Goal: Task Accomplishment & Management: Manage account settings

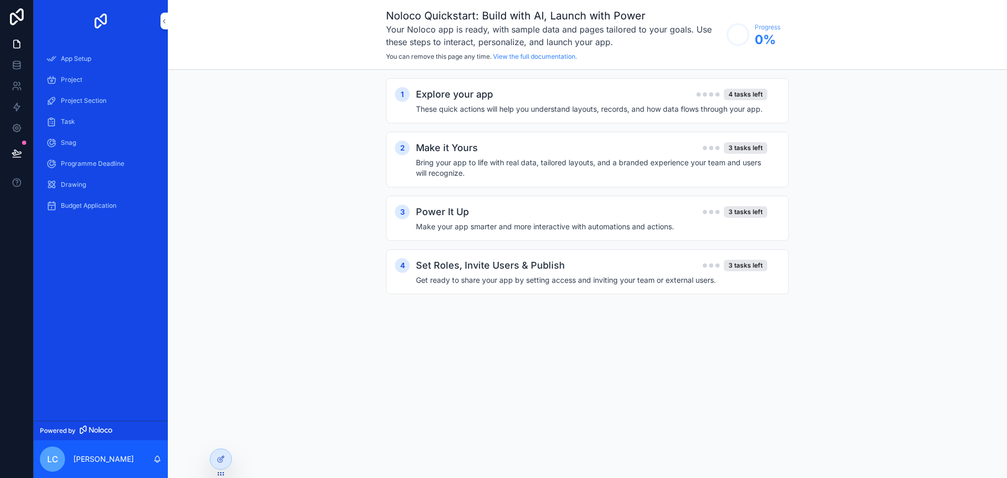
click at [620, 100] on div "Explore your app 4 tasks left" at bounding box center [591, 94] width 351 height 15
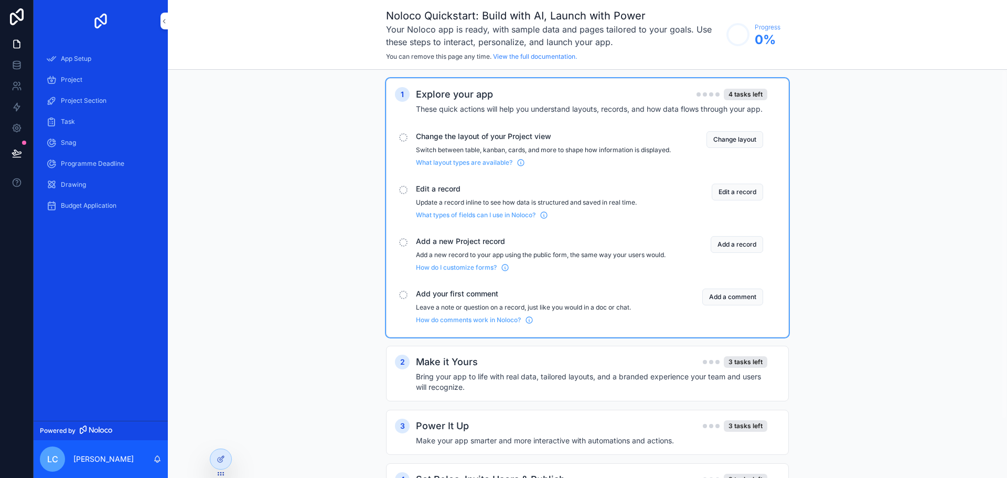
click at [80, 61] on span "App Setup" at bounding box center [76, 59] width 30 height 8
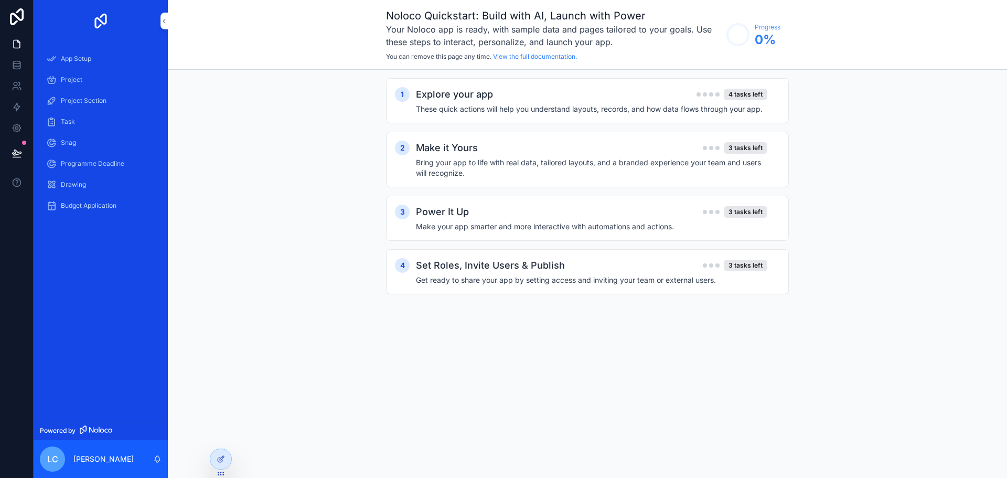
click at [100, 182] on div "Drawing" at bounding box center [100, 184] width 109 height 17
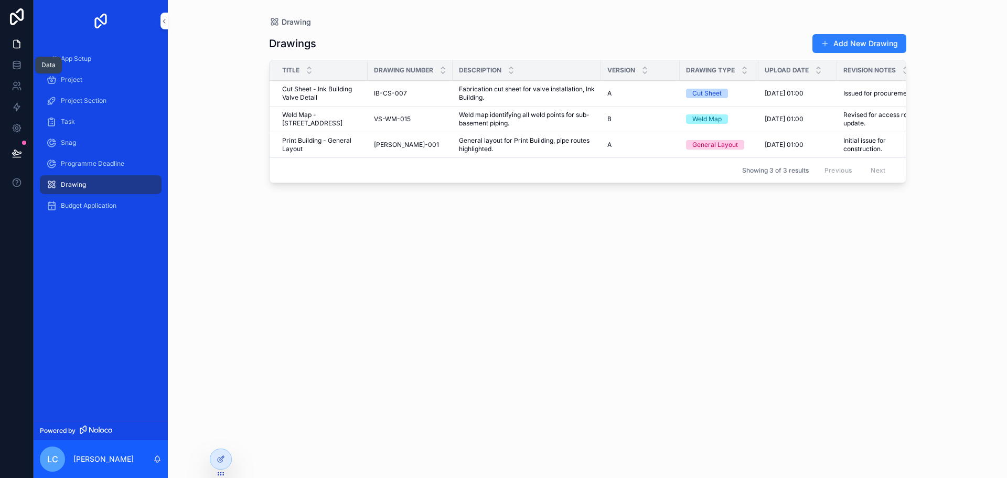
click at [12, 60] on link at bounding box center [16, 65] width 33 height 21
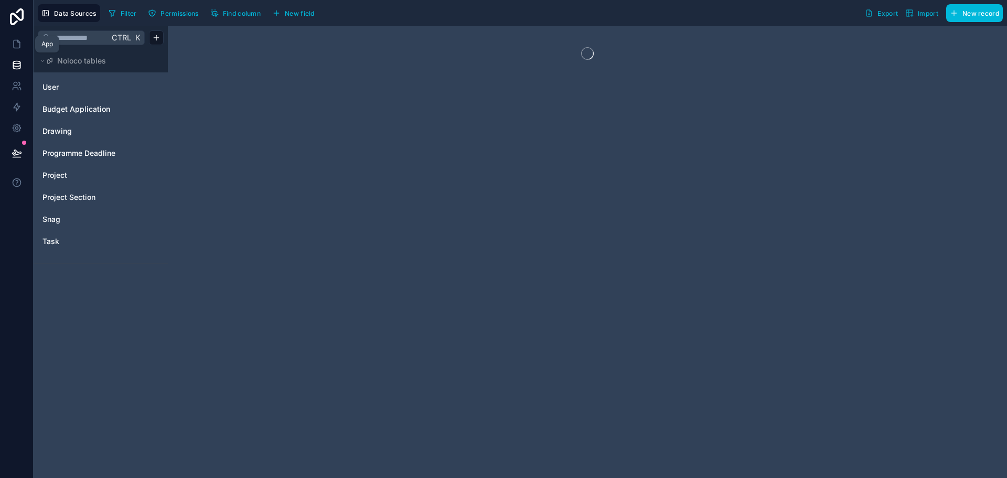
click at [10, 49] on link at bounding box center [16, 44] width 33 height 21
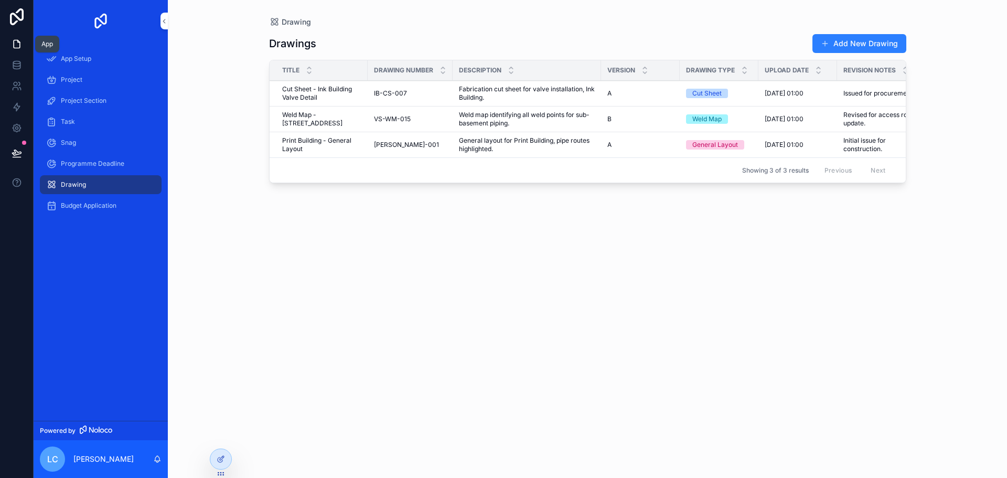
click at [12, 42] on icon at bounding box center [17, 44] width 10 height 10
click at [95, 62] on div "App Setup" at bounding box center [100, 58] width 109 height 17
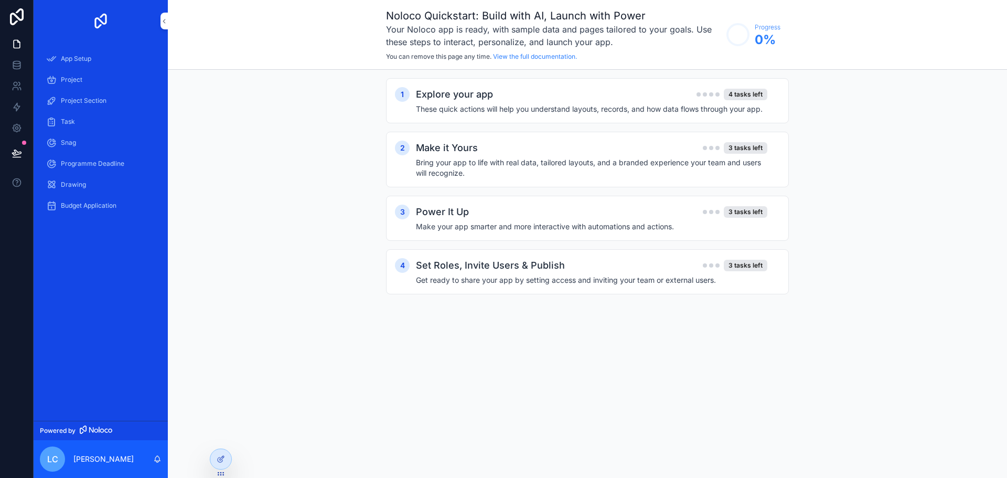
click at [94, 74] on div "Project" at bounding box center [100, 79] width 109 height 17
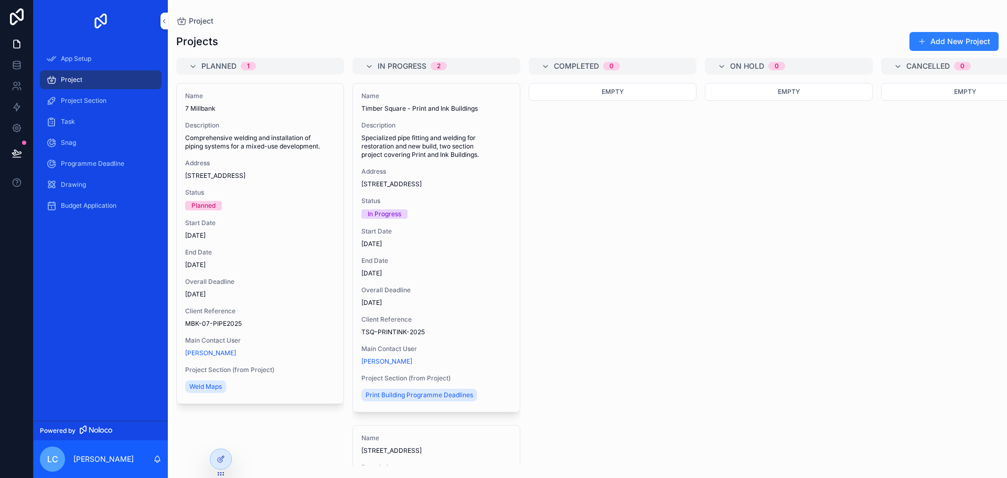
click at [95, 58] on div "App Setup" at bounding box center [100, 58] width 109 height 17
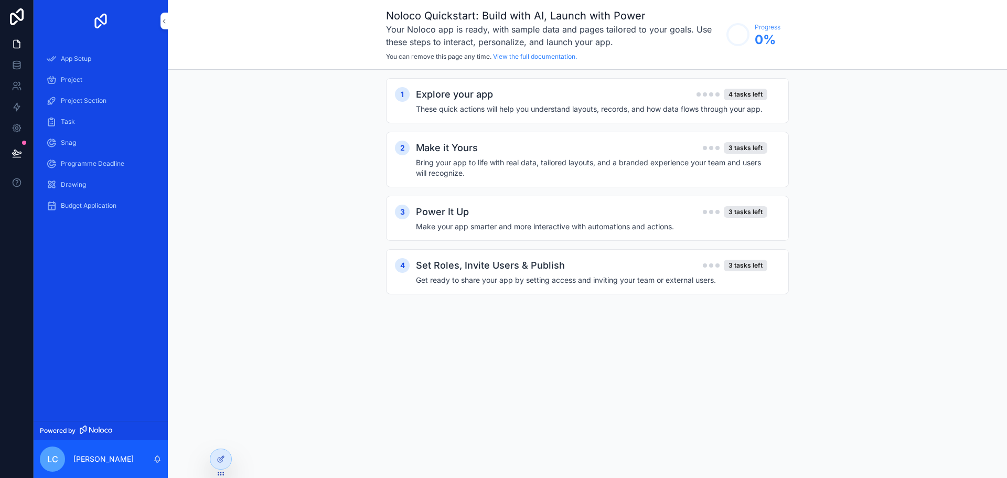
click at [99, 84] on div "Project" at bounding box center [100, 79] width 109 height 17
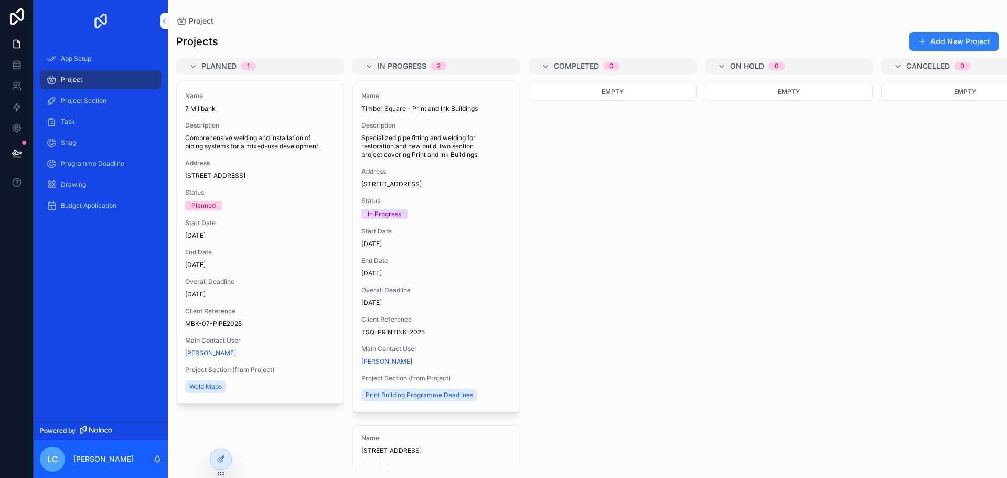
click at [235, 260] on div "End Date [DATE]" at bounding box center [260, 258] width 150 height 21
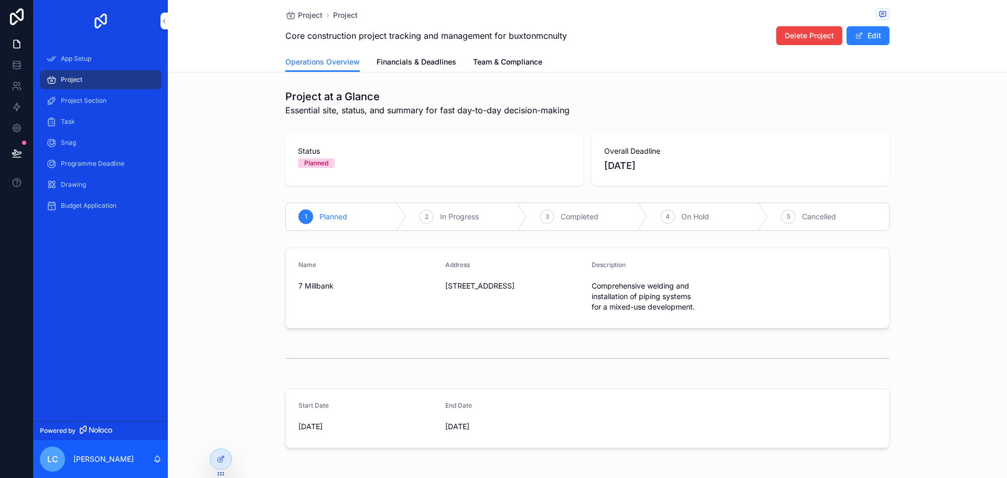
click at [402, 61] on span "Financials & Deadlines" at bounding box center [417, 62] width 80 height 10
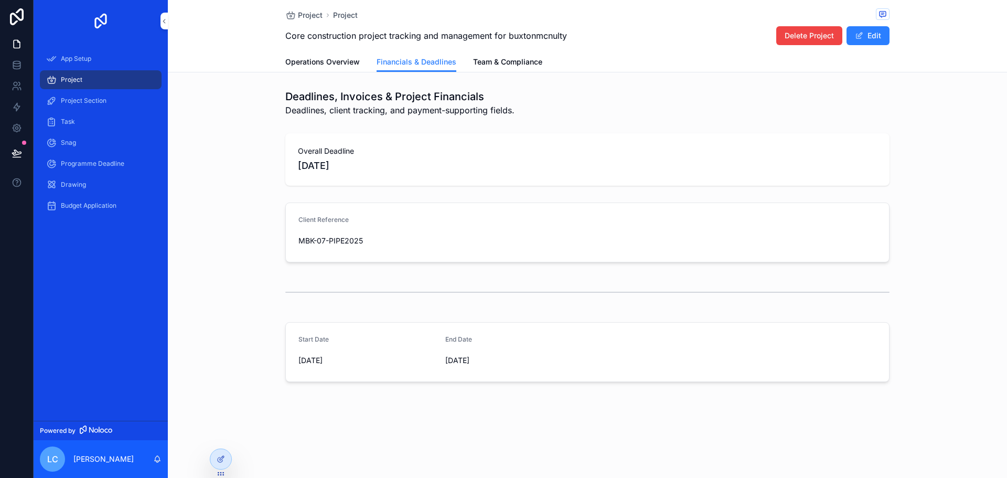
click at [87, 114] on div "Task" at bounding box center [100, 121] width 109 height 17
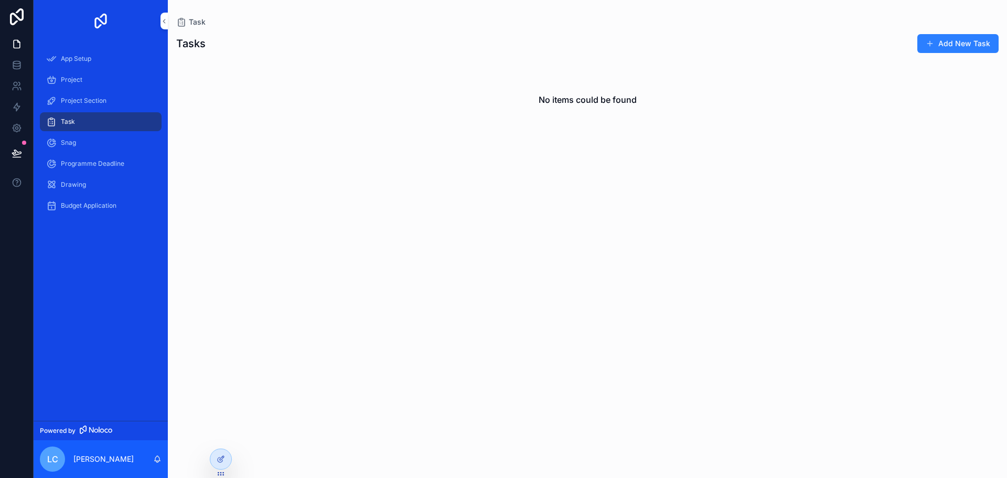
click at [938, 50] on button "Add New Task" at bounding box center [957, 43] width 81 height 19
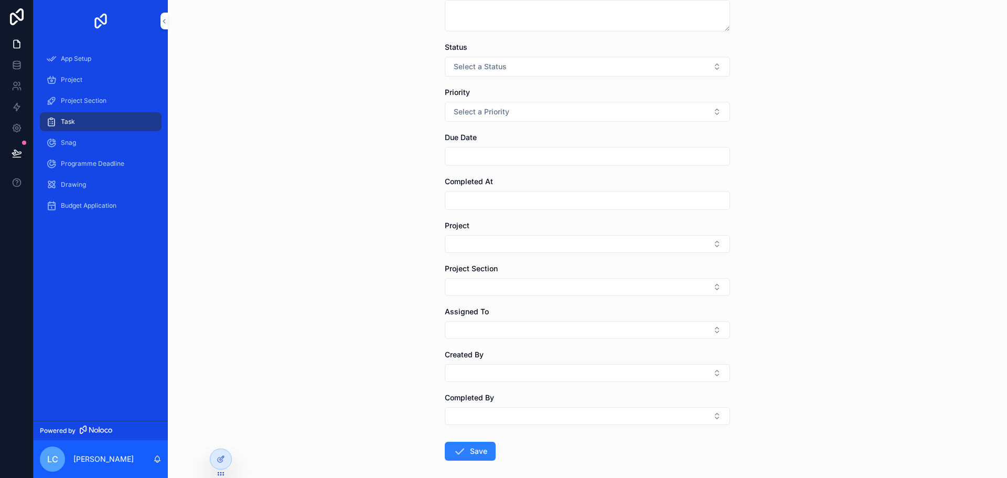
scroll to position [105, 0]
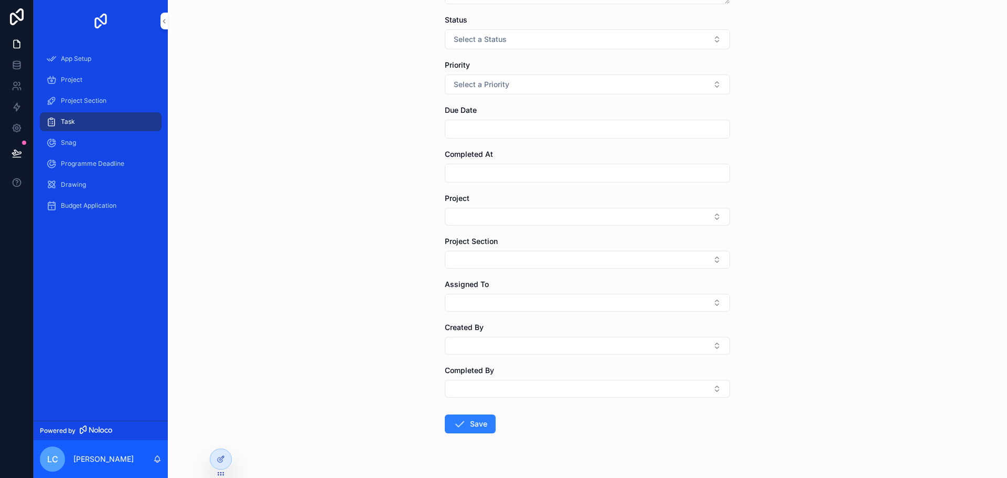
click at [540, 206] on div "Project" at bounding box center [587, 209] width 285 height 33
click at [577, 212] on button "Select Button" at bounding box center [587, 217] width 285 height 18
click at [322, 204] on div "Task Create Task Create Task Description Status Select a Status Priority Select…" at bounding box center [587, 134] width 839 height 478
click at [573, 213] on button "Select Button" at bounding box center [587, 217] width 285 height 18
click at [348, 229] on div "Task Create Task Create Task Description Status Select a Status Priority Select…" at bounding box center [587, 134] width 839 height 478
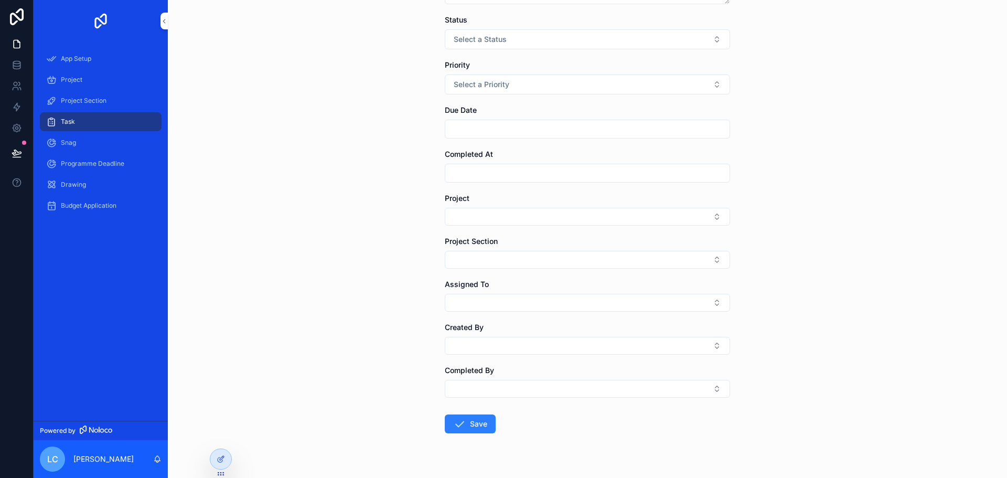
click at [65, 63] on div "App Setup" at bounding box center [100, 58] width 109 height 17
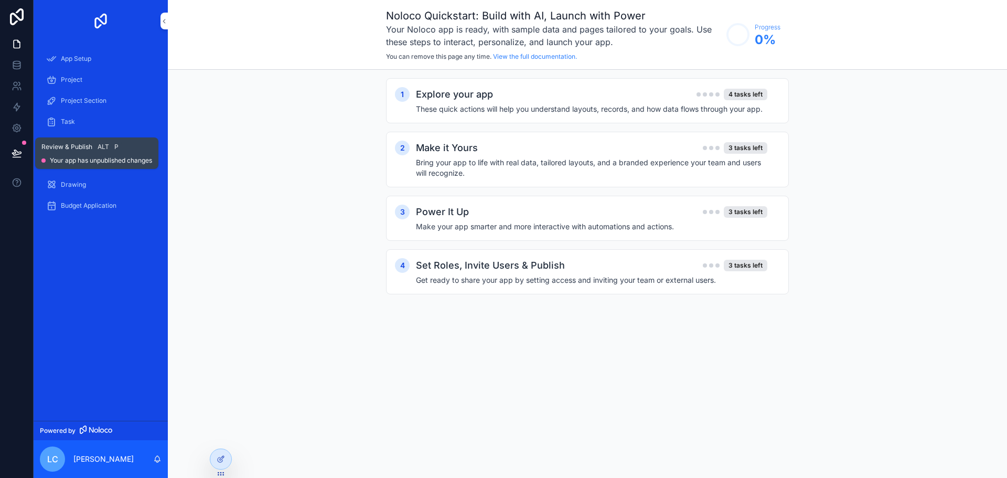
click at [25, 144] on div at bounding box center [24, 143] width 4 height 4
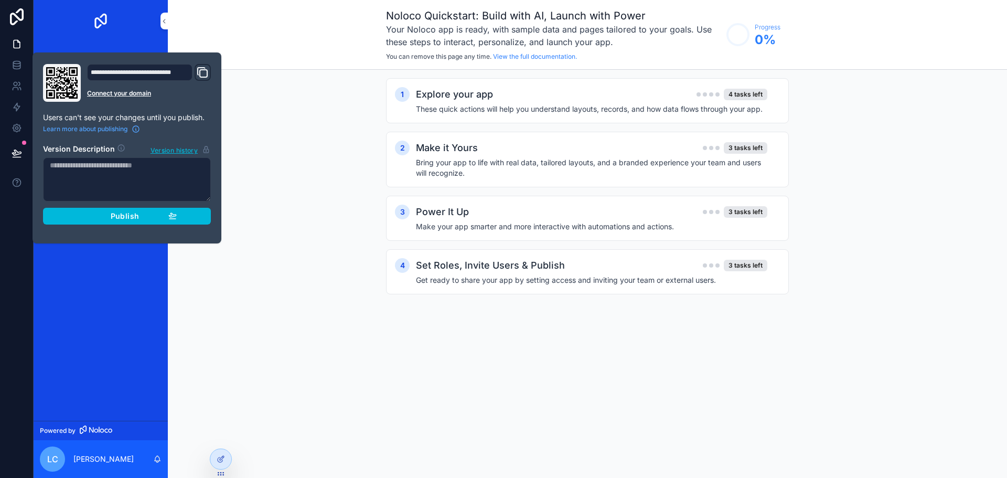
click at [312, 82] on div "1 Explore your app 4 tasks left These quick actions will help you understand la…" at bounding box center [587, 197] width 839 height 254
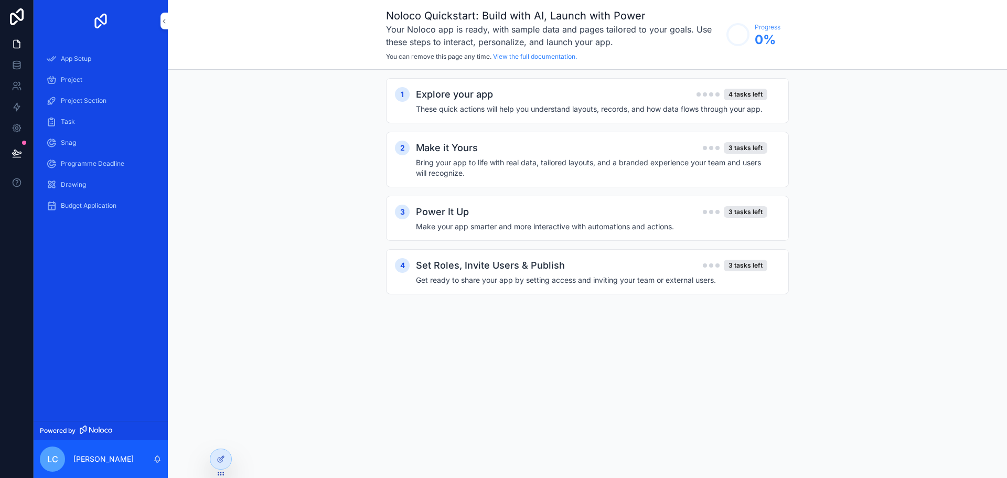
click at [113, 55] on div "App Setup" at bounding box center [100, 58] width 109 height 17
click at [589, 103] on div "Explore your app 4 tasks left These quick actions will help you understand layo…" at bounding box center [598, 100] width 364 height 27
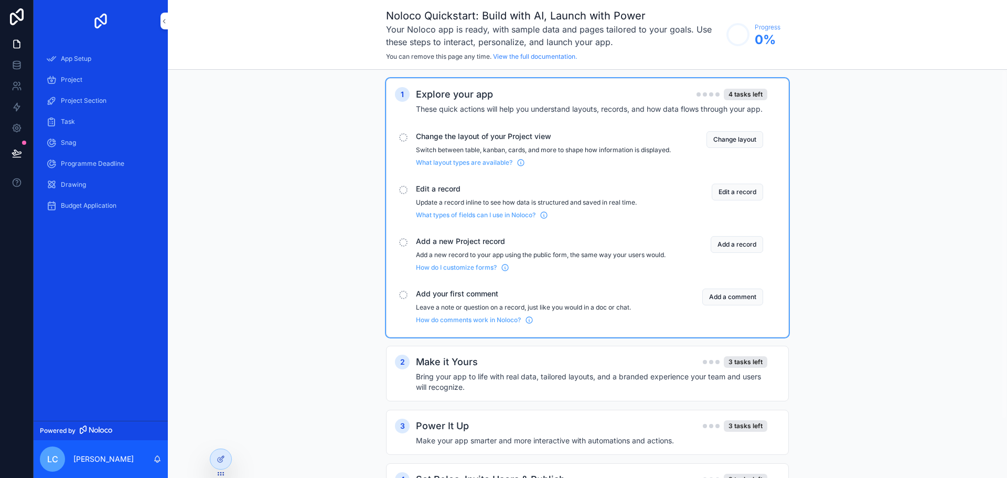
click at [754, 137] on button "Change layout" at bounding box center [734, 139] width 57 height 17
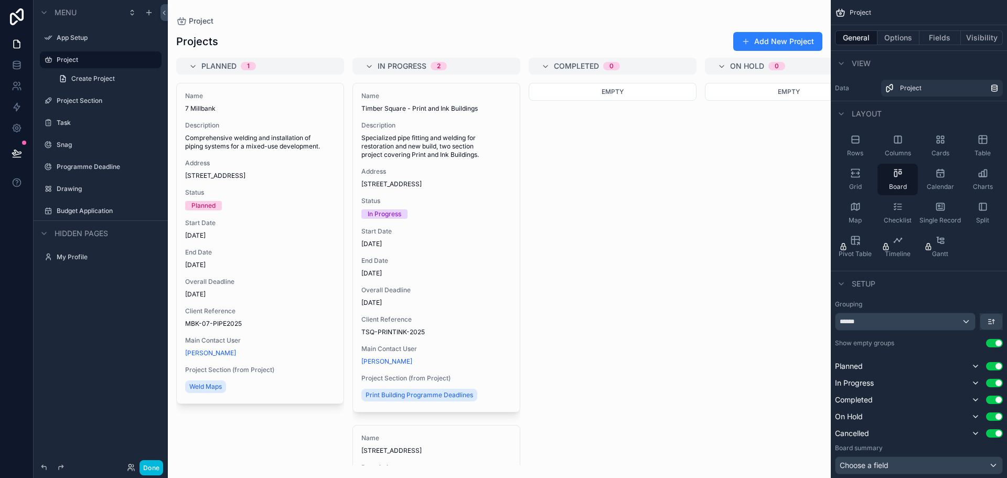
click at [691, 155] on div "scrollable content" at bounding box center [499, 239] width 663 height 478
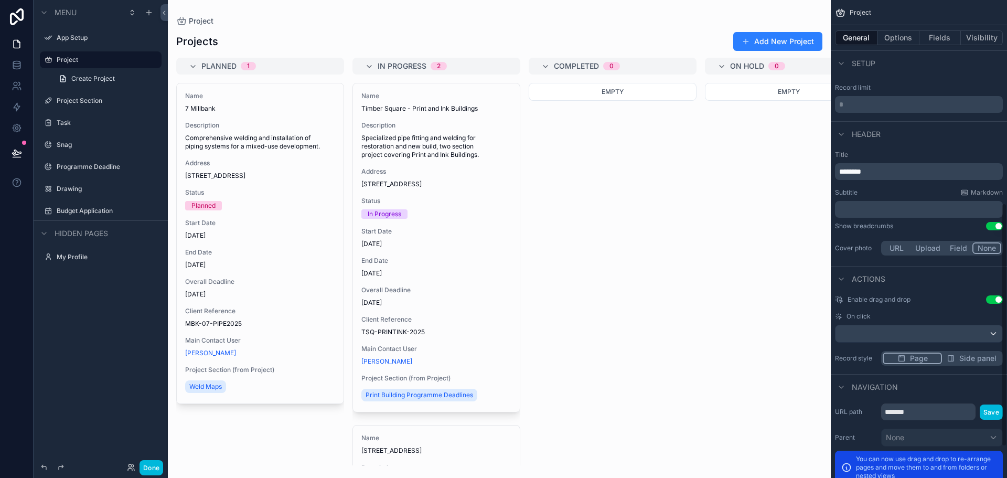
scroll to position [460, 0]
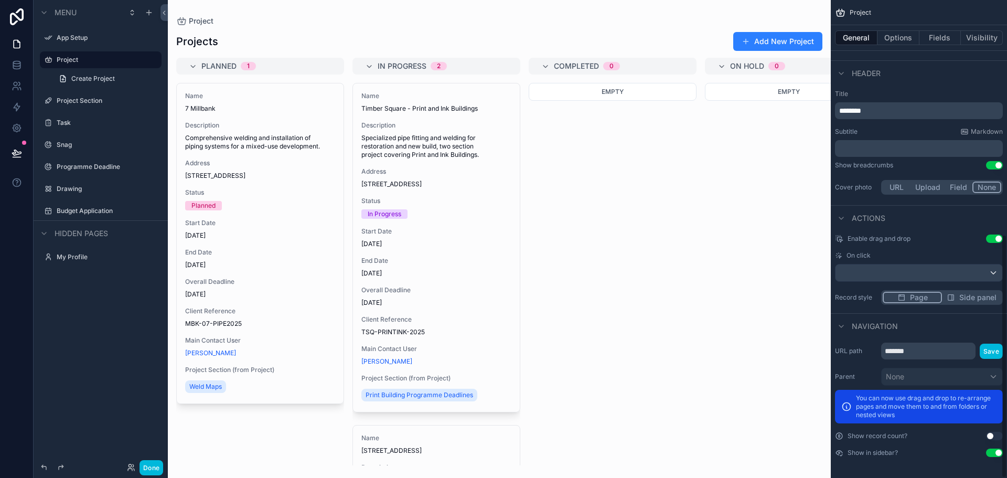
click at [744, 374] on div "Empty" at bounding box center [789, 274] width 168 height 382
click at [93, 143] on label "Snag" at bounding box center [106, 145] width 99 height 8
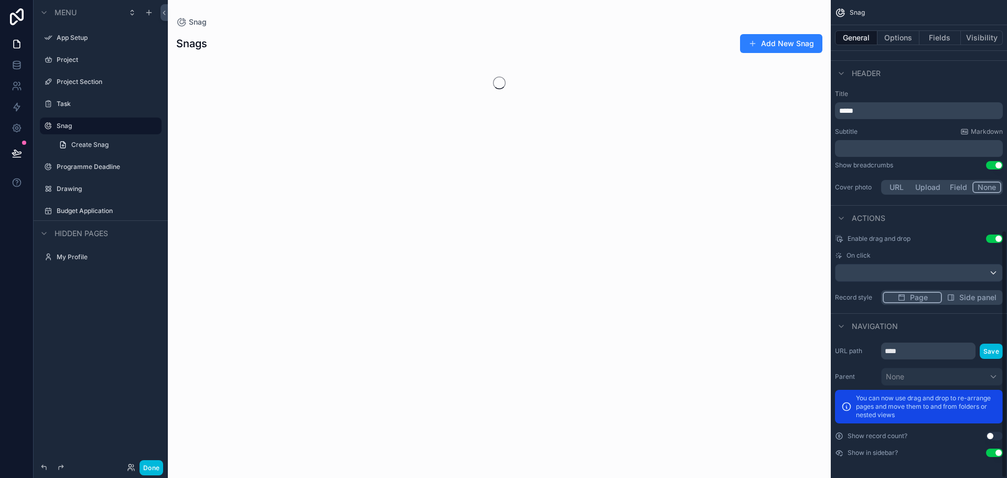
scroll to position [443, 0]
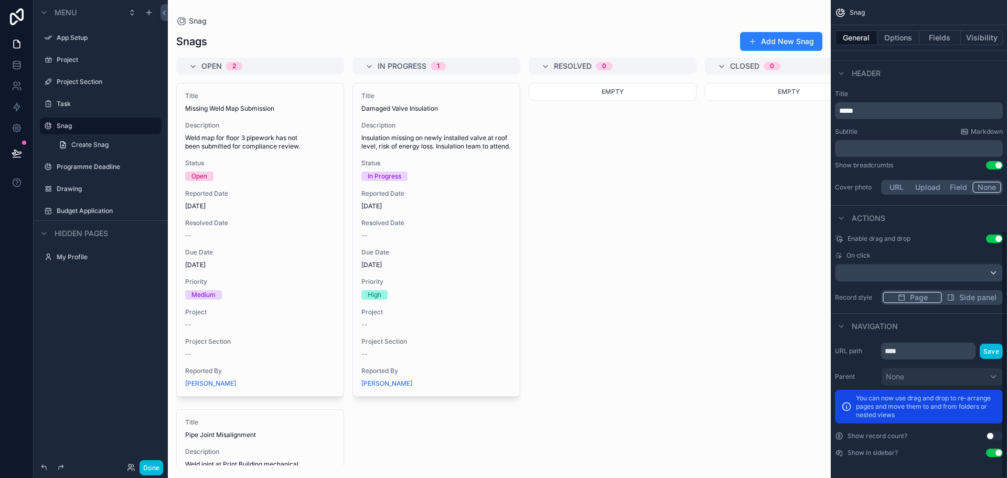
click at [85, 113] on div "scrollable content" at bounding box center [101, 114] width 134 height 2
click at [78, 100] on label "Task" at bounding box center [106, 104] width 99 height 8
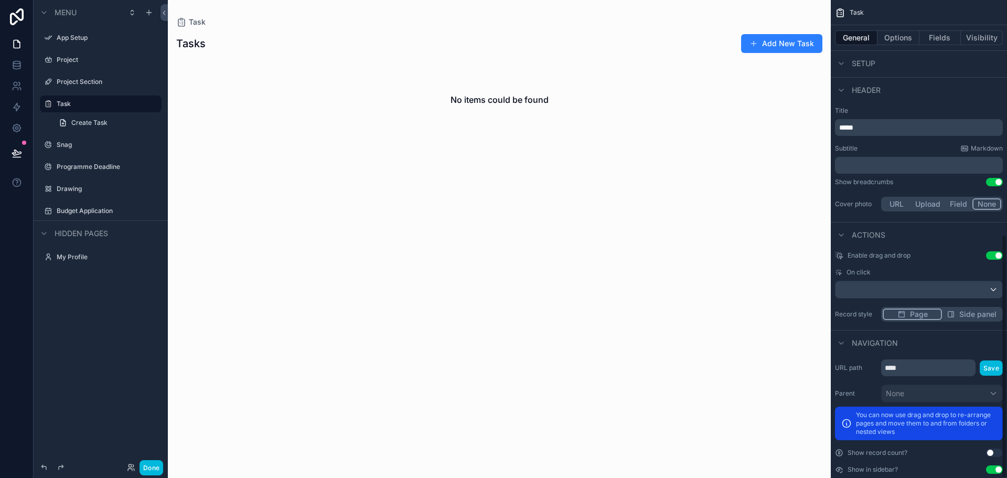
scroll to position [460, 0]
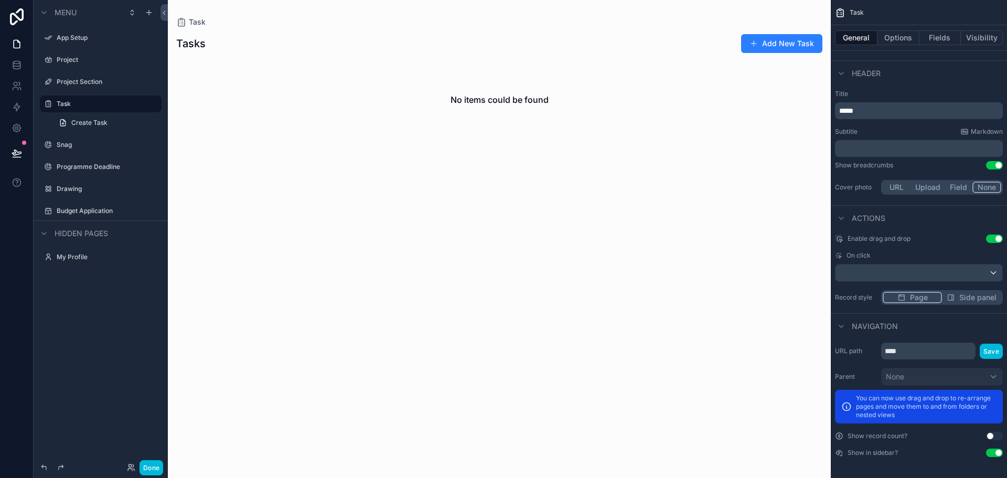
click at [73, 141] on label "Snag" at bounding box center [106, 145] width 99 height 8
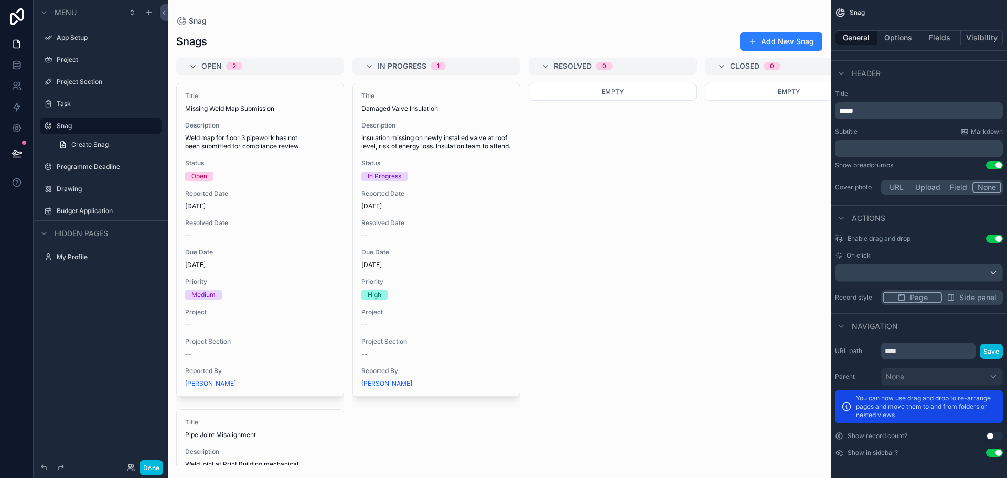
click at [284, 170] on div "scrollable content" at bounding box center [499, 239] width 663 height 478
click at [223, 136] on span "Weld map for floor 3 pipework has not been submitted for compliance review." at bounding box center [260, 142] width 150 height 17
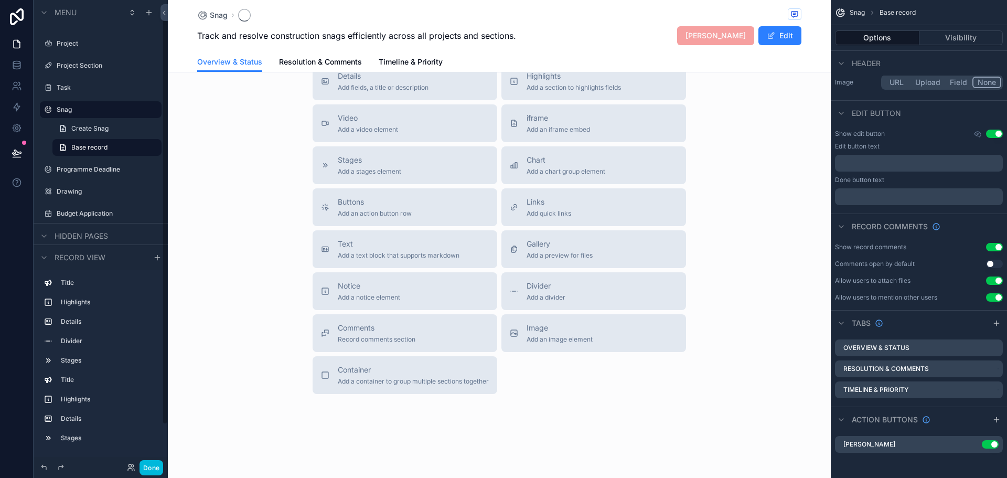
scroll to position [49, 0]
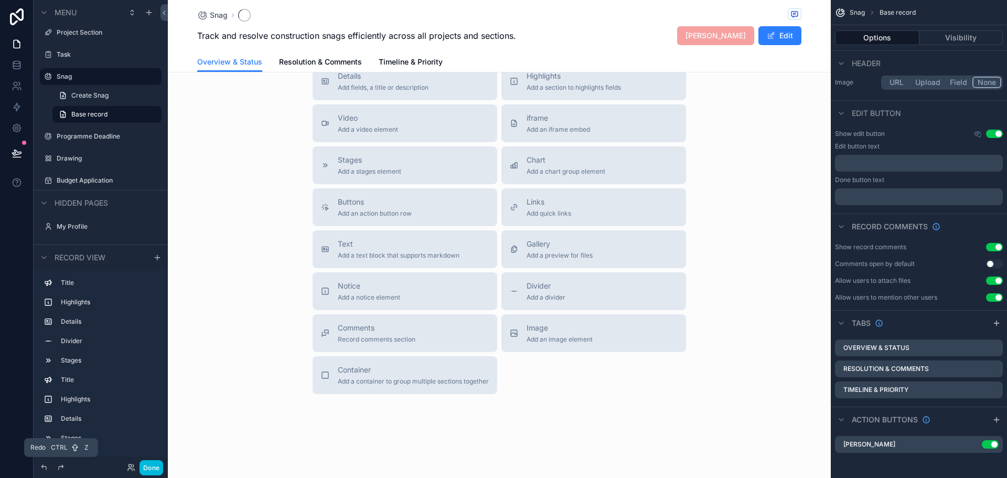
click at [57, 465] on icon at bounding box center [61, 467] width 8 height 8
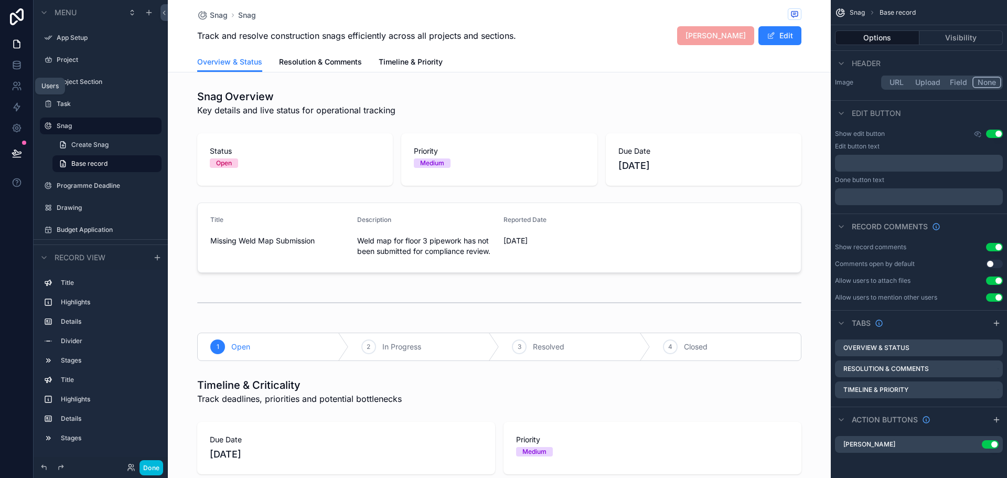
click at [15, 92] on link at bounding box center [16, 86] width 33 height 21
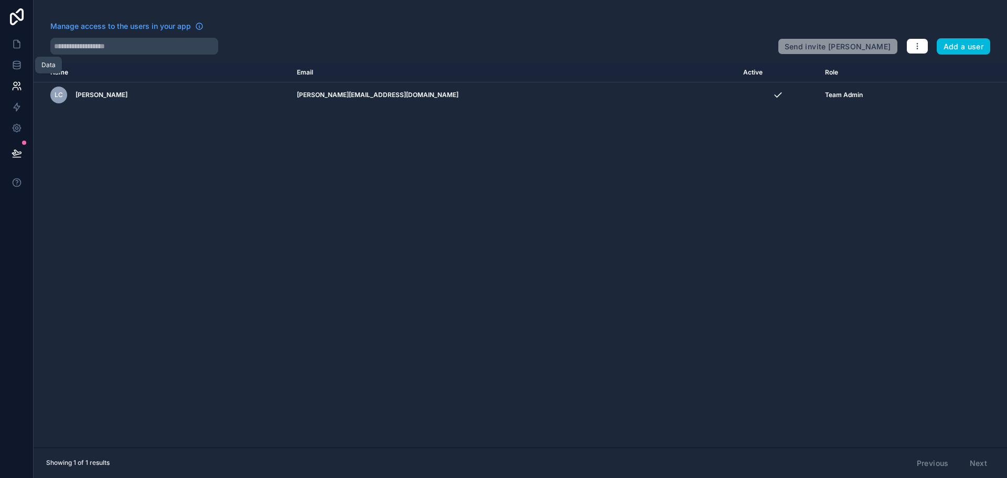
click at [20, 75] on link at bounding box center [16, 65] width 33 height 21
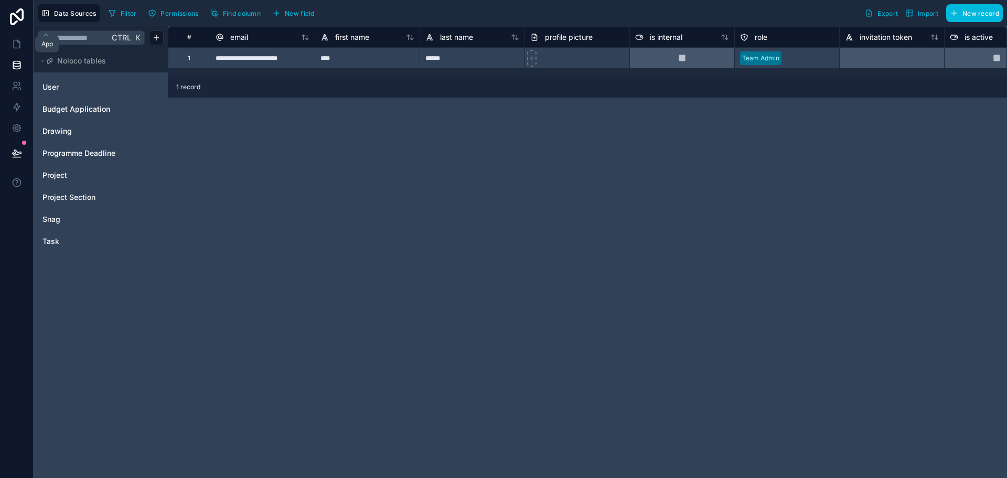
click at [17, 45] on icon at bounding box center [17, 44] width 10 height 10
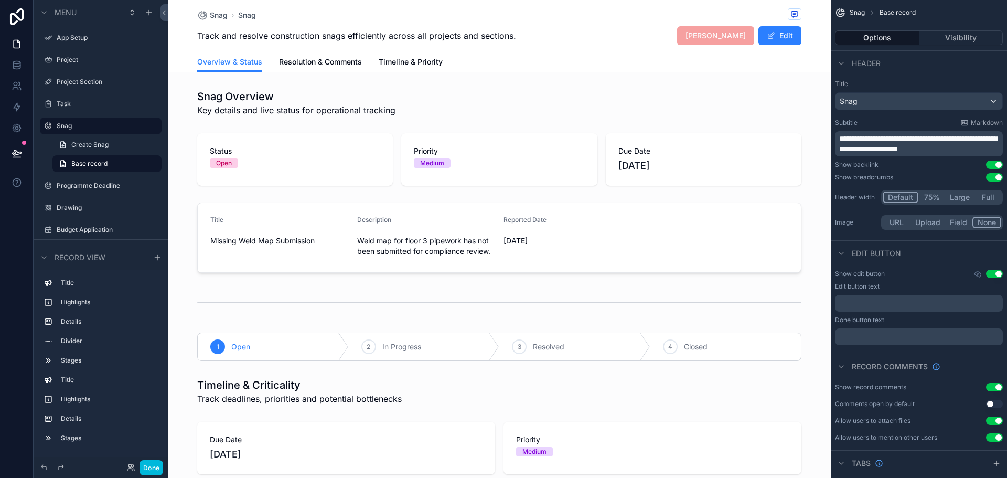
click at [0, 0] on icon "scrollable content" at bounding box center [0, 0] width 0 height 0
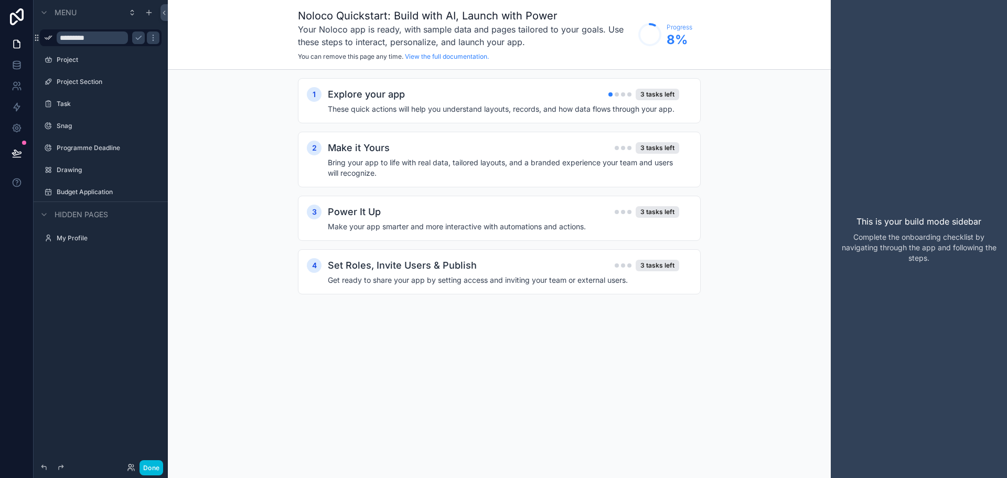
click at [154, 39] on icon "scrollable content" at bounding box center [153, 38] width 8 height 8
click at [216, 73] on div "1 Explore your app 3 tasks left These quick actions will help you understand la…" at bounding box center [499, 197] width 663 height 254
click at [152, 10] on icon "scrollable content" at bounding box center [149, 12] width 8 height 8
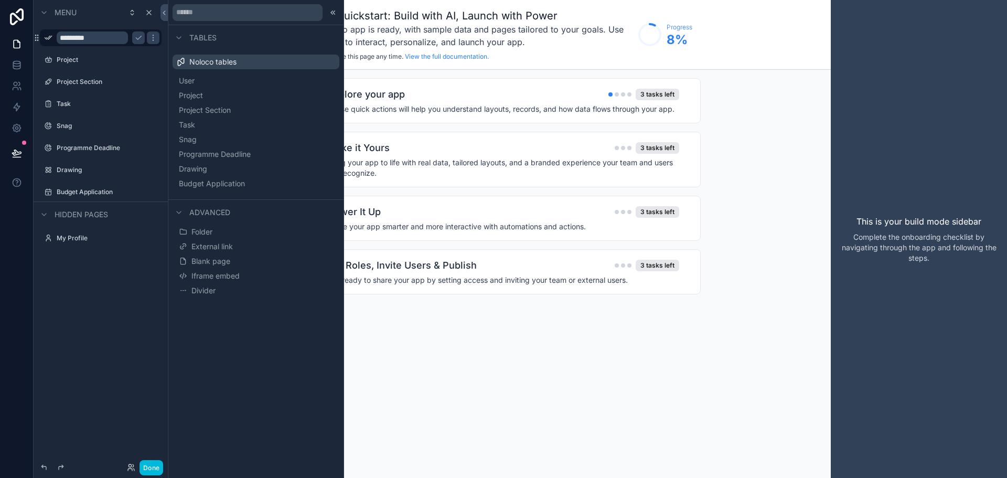
click at [453, 342] on div "Noloco Quickstart: Build with AI, Launch with Power Your Noloco app is ready, w…" at bounding box center [499, 239] width 663 height 478
click at [332, 11] on icon at bounding box center [332, 12] width 2 height 4
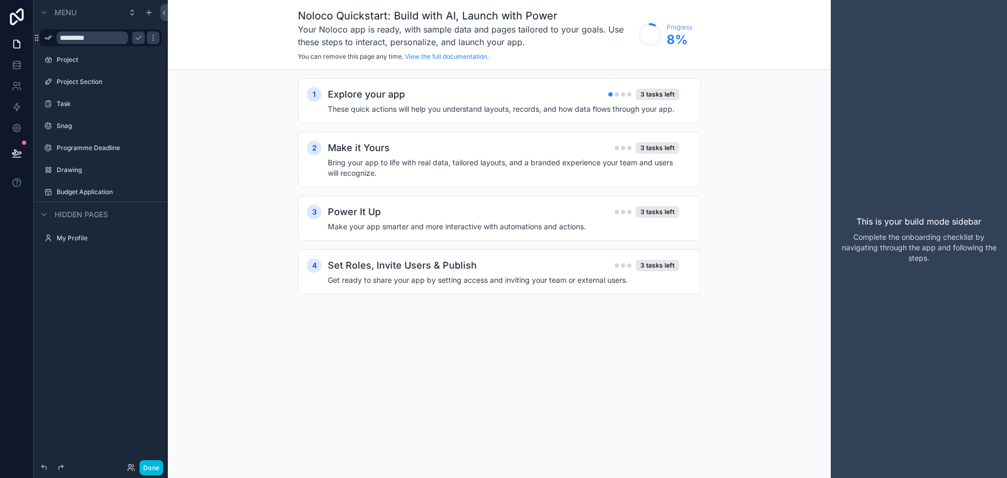
click at [158, 13] on div "Menu" at bounding box center [101, 12] width 134 height 25
click at [166, 12] on icon at bounding box center [163, 13] width 7 height 8
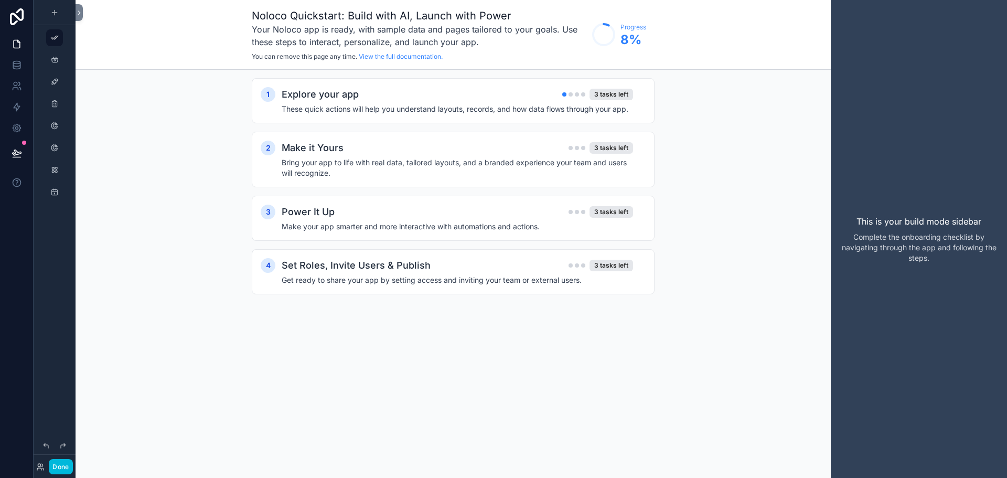
click at [532, 99] on div "Explore your app 3 tasks left" at bounding box center [457, 94] width 351 height 15
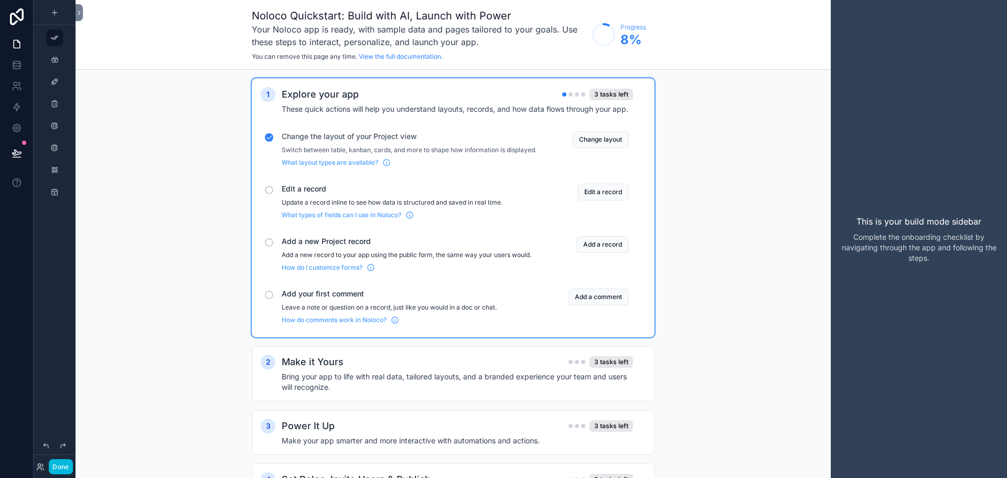
click at [278, 203] on div "Edit a record Update a record inline to see how data is structured and saved in…" at bounding box center [453, 201] width 385 height 44
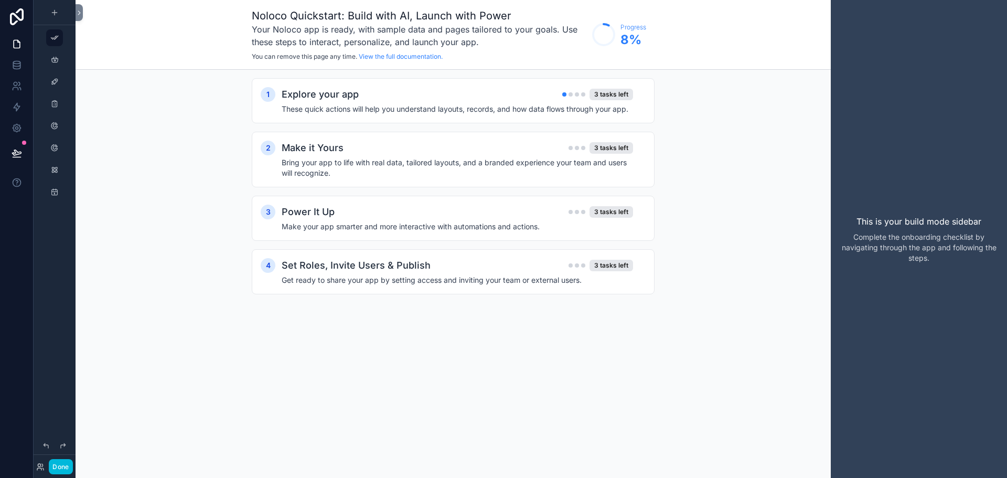
click at [307, 113] on h4 "These quick actions will help you understand layouts, records, and how data flo…" at bounding box center [457, 109] width 351 height 10
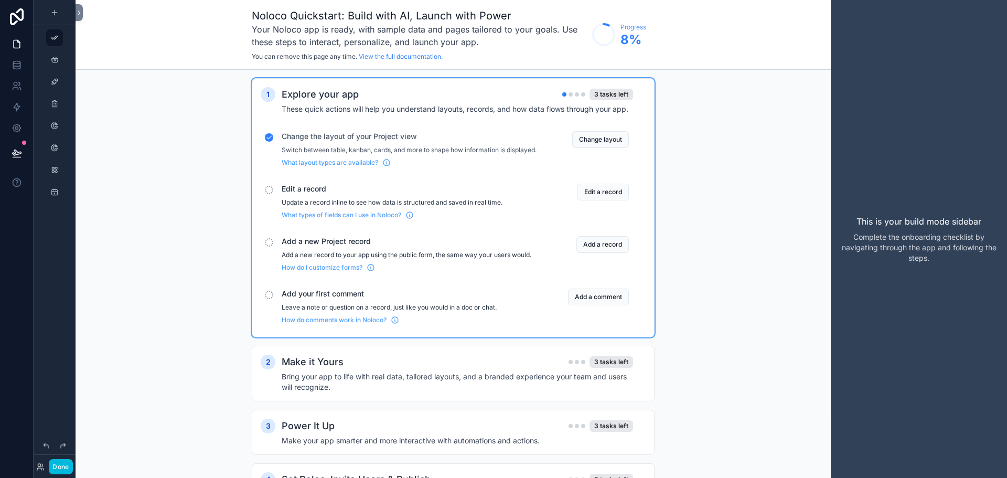
click at [269, 194] on div "scrollable content" at bounding box center [269, 190] width 8 height 8
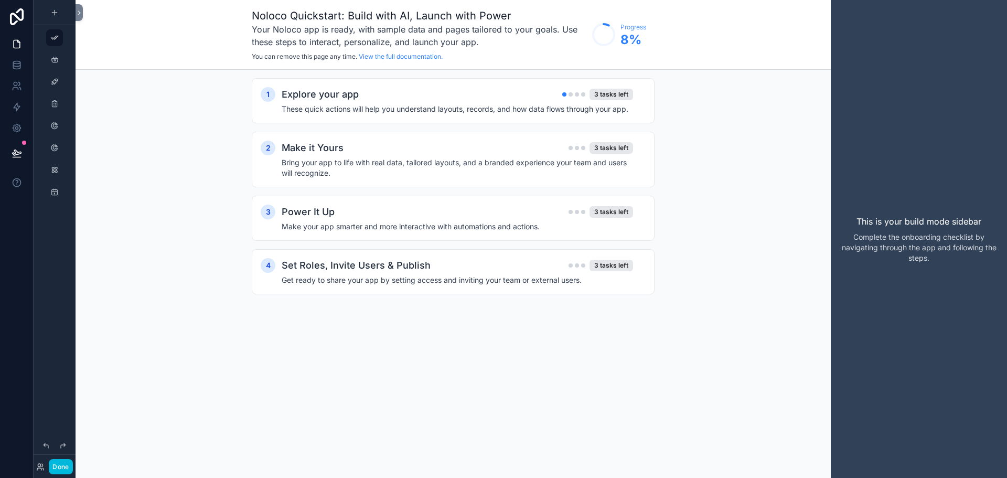
click at [350, 106] on h4 "These quick actions will help you understand layouts, records, and how data flo…" at bounding box center [457, 109] width 351 height 10
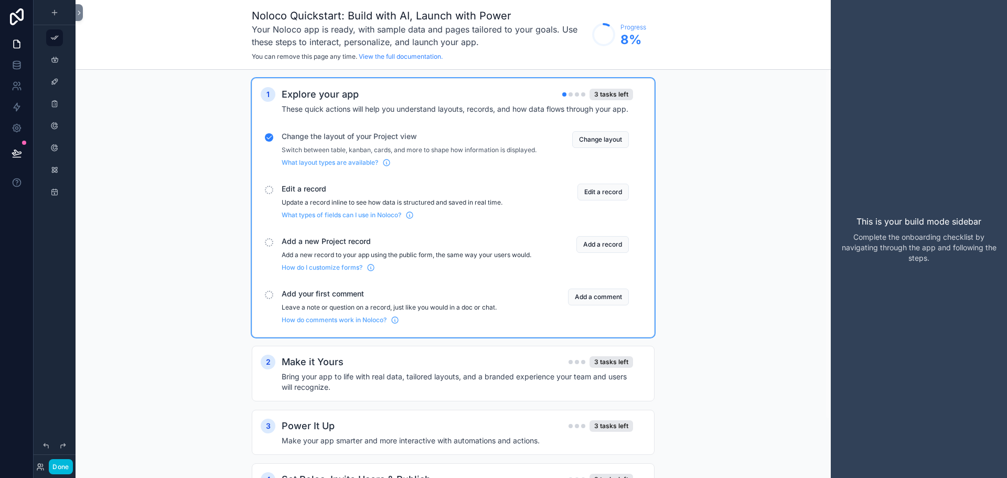
click at [595, 198] on button "Edit a record" at bounding box center [602, 192] width 51 height 17
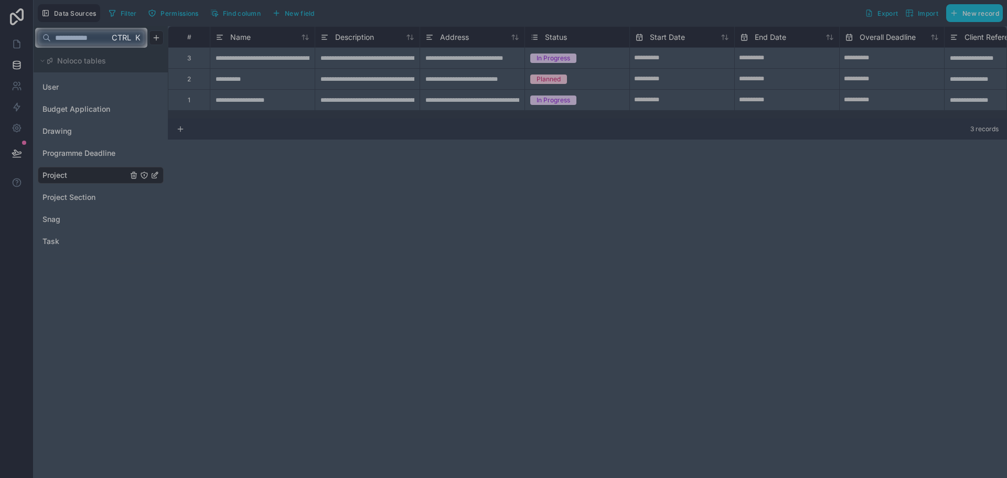
click at [292, 173] on div at bounding box center [503, 263] width 1007 height 430
click at [571, 83] on div at bounding box center [503, 263] width 1007 height 430
click at [503, 80] on div at bounding box center [503, 263] width 1007 height 430
drag, startPoint x: 336, startPoint y: 63, endPoint x: 326, endPoint y: 63, distance: 9.4
click at [330, 63] on div at bounding box center [503, 263] width 1007 height 430
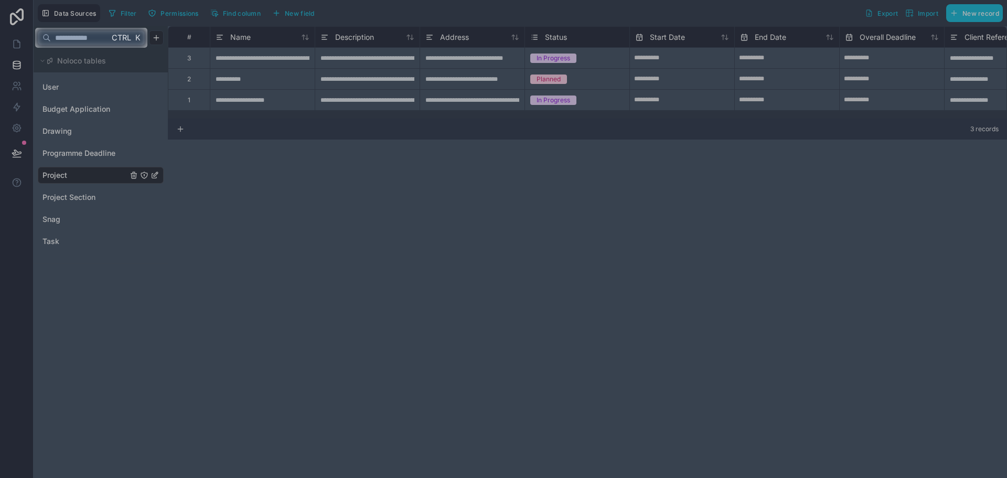
click at [100, 44] on input "text" at bounding box center [80, 37] width 58 height 19
click at [282, 82] on div at bounding box center [503, 263] width 1007 height 430
click at [77, 156] on div at bounding box center [503, 263] width 1007 height 430
drag, startPoint x: 70, startPoint y: 127, endPoint x: 70, endPoint y: 66, distance: 61.4
click at [69, 123] on div at bounding box center [503, 263] width 1007 height 430
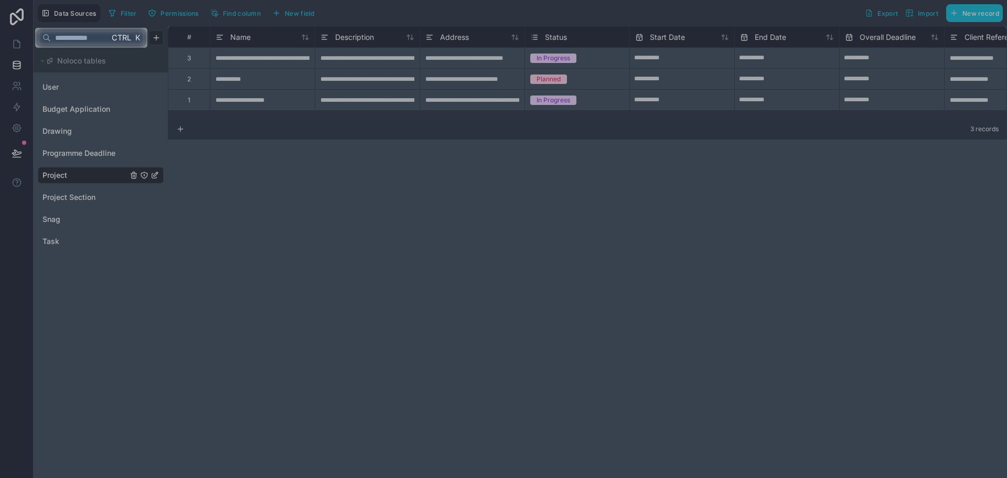
drag, startPoint x: 71, startPoint y: 57, endPoint x: 79, endPoint y: 41, distance: 17.4
click at [71, 56] on div at bounding box center [503, 263] width 1007 height 430
click at [80, 38] on input "text" at bounding box center [80, 37] width 58 height 19
type input "*"
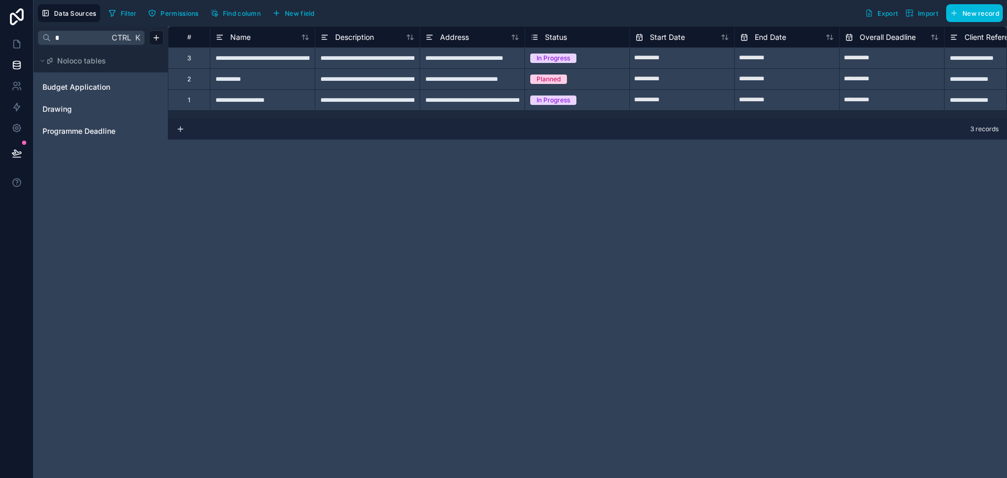
click at [53, 113] on div at bounding box center [503, 263] width 1007 height 430
drag, startPoint x: 81, startPoint y: 38, endPoint x: 42, endPoint y: 38, distance: 38.3
click at [42, 38] on div "* Ctrl K" at bounding box center [91, 37] width 107 height 15
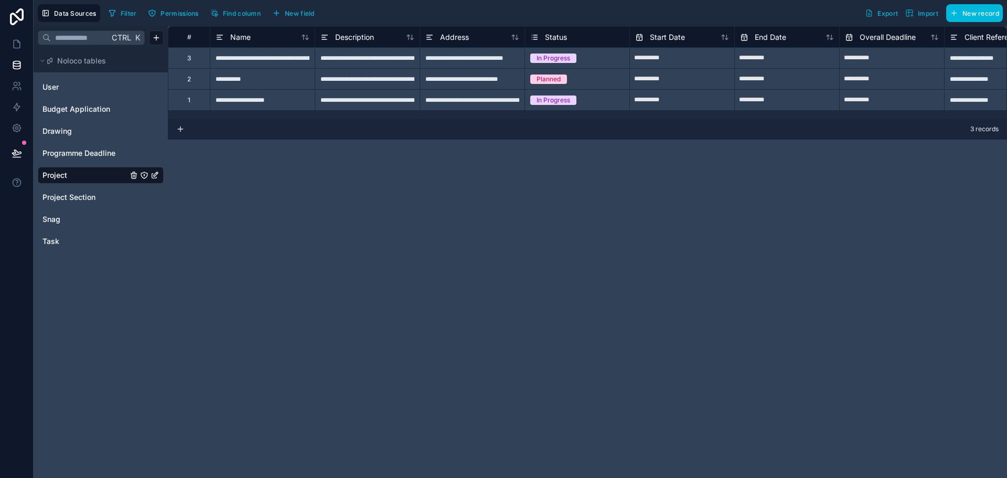
click at [233, 200] on div "**********" at bounding box center [587, 252] width 839 height 452
click at [8, 45] on link at bounding box center [16, 44] width 33 height 21
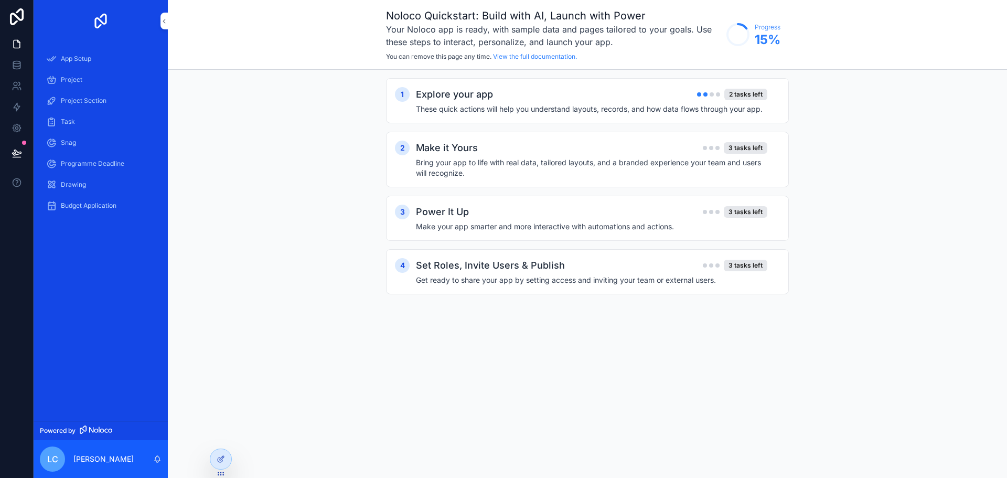
click at [600, 113] on h4 "These quick actions will help you understand layouts, records, and how data flo…" at bounding box center [591, 109] width 351 height 10
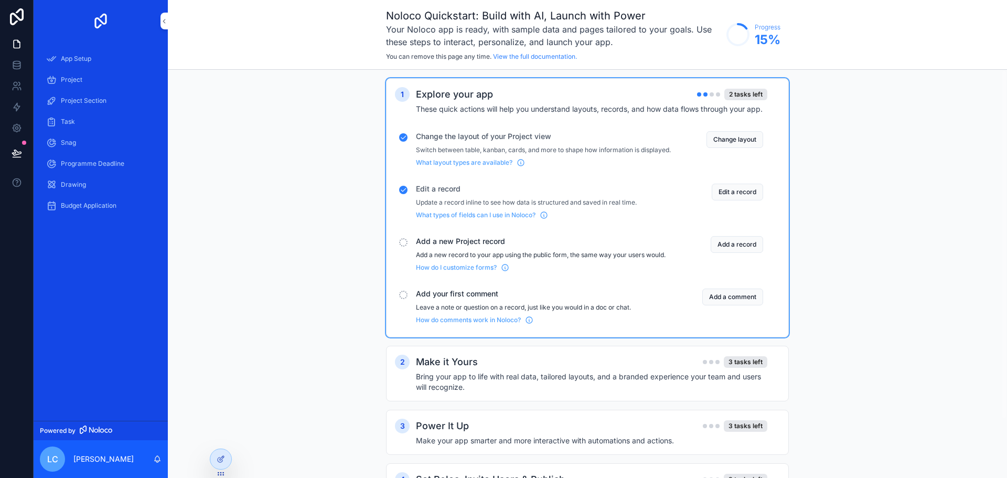
click at [710, 254] on div "Add a record" at bounding box center [721, 254] width 84 height 36
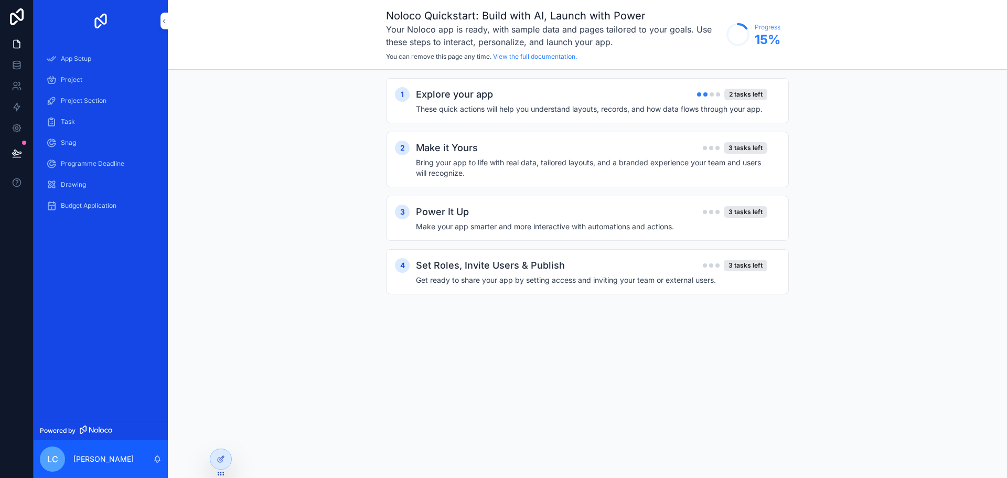
click at [535, 113] on h4 "These quick actions will help you understand layouts, records, and how data flo…" at bounding box center [591, 109] width 351 height 10
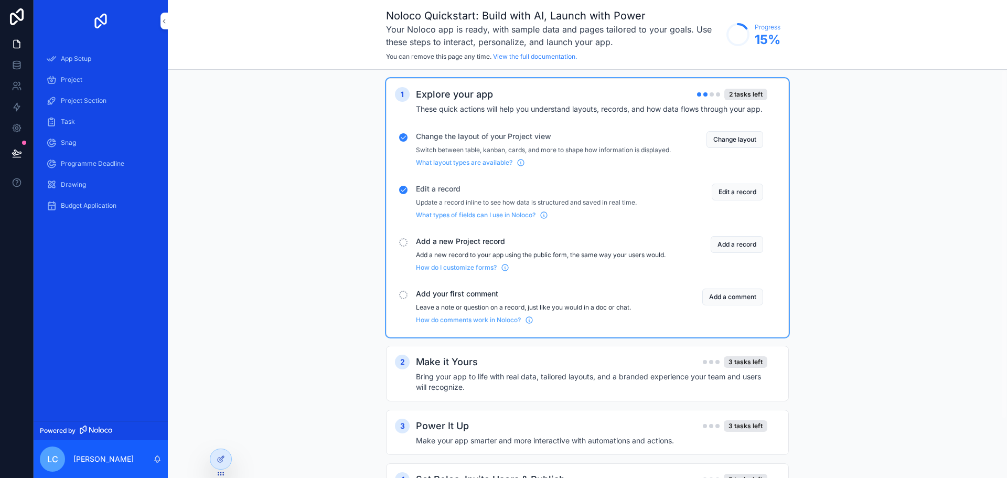
click at [732, 253] on button "Add a record" at bounding box center [737, 244] width 52 height 17
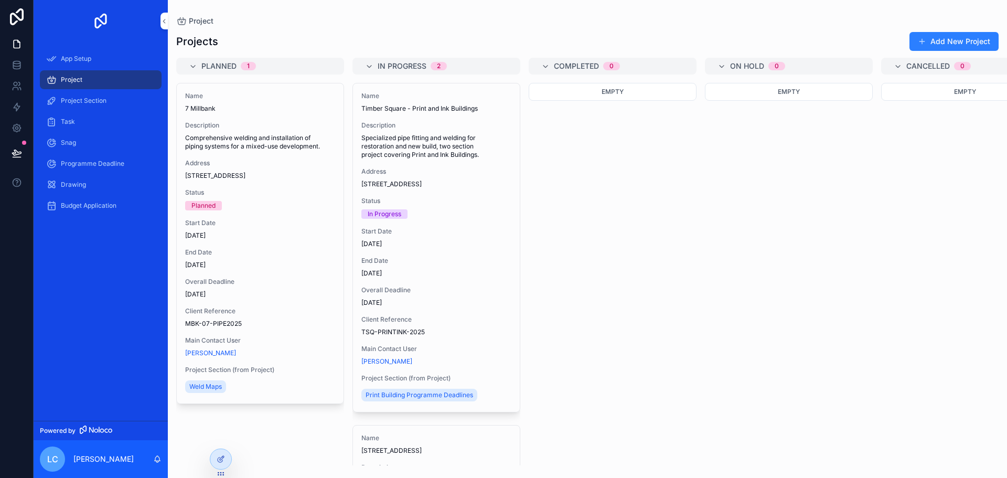
click at [934, 41] on button "Add New Project" at bounding box center [953, 41] width 89 height 19
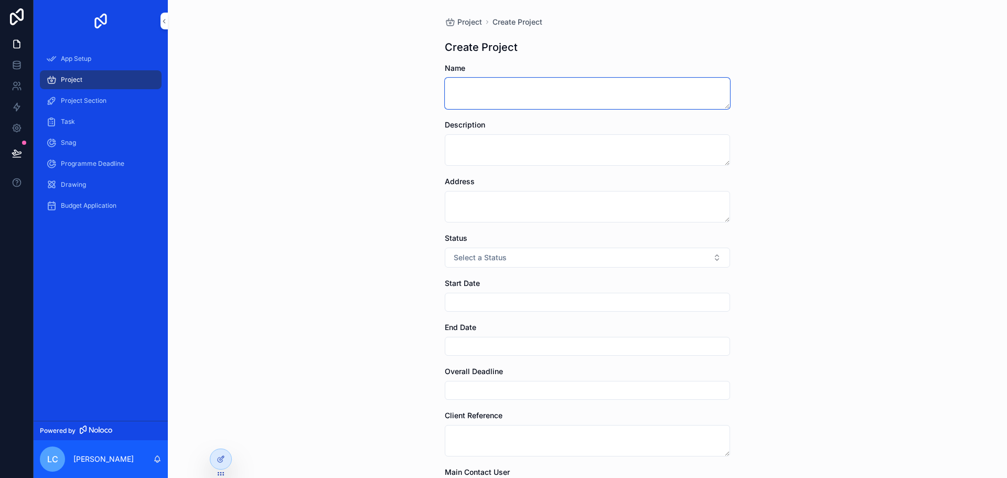
click at [543, 98] on textarea "scrollable content" at bounding box center [587, 93] width 285 height 31
type textarea "**********"
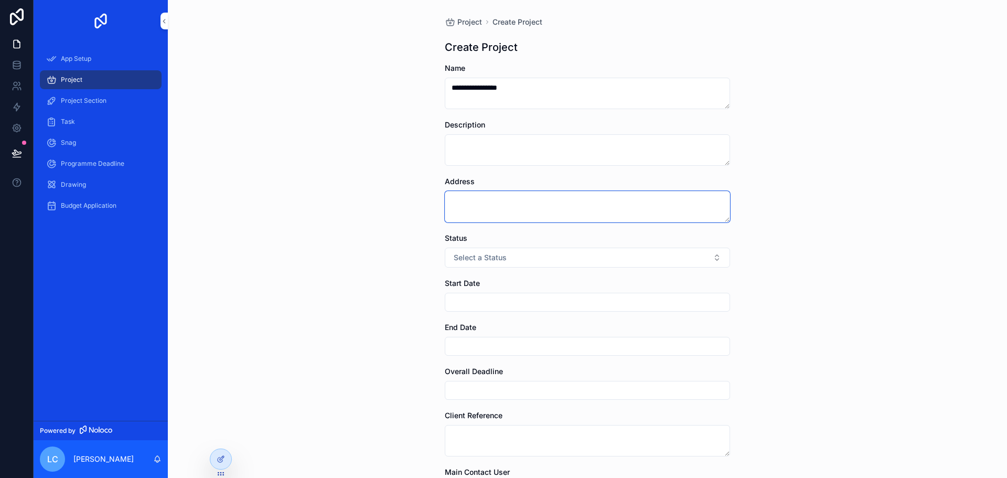
click at [531, 212] on textarea "scrollable content" at bounding box center [587, 206] width 285 height 31
click at [466, 263] on button "Select a Status" at bounding box center [587, 258] width 285 height 20
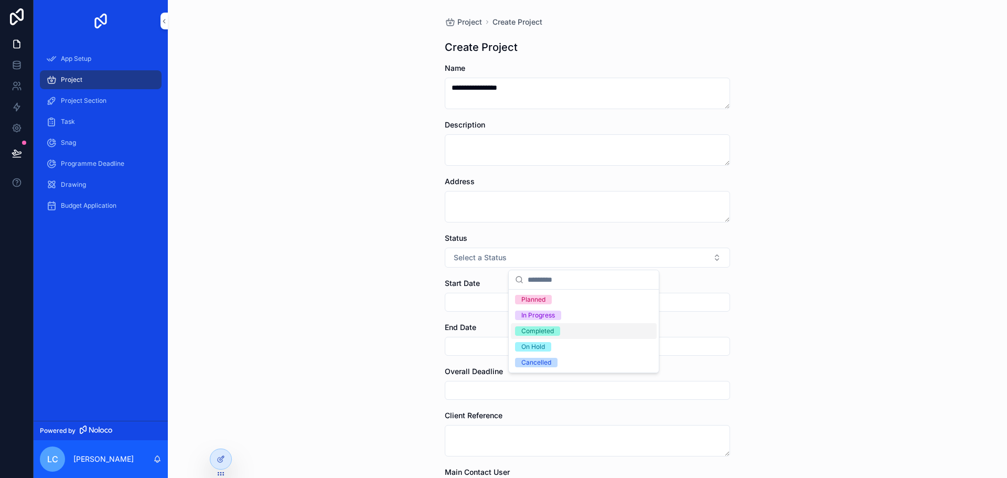
click at [554, 338] on div "Completed" at bounding box center [584, 331] width 146 height 16
click at [527, 244] on div "Status Completed" at bounding box center [587, 250] width 285 height 35
click at [520, 263] on button "Completed" at bounding box center [587, 258] width 285 height 20
click at [545, 330] on div "In Progress" at bounding box center [538, 330] width 34 height 9
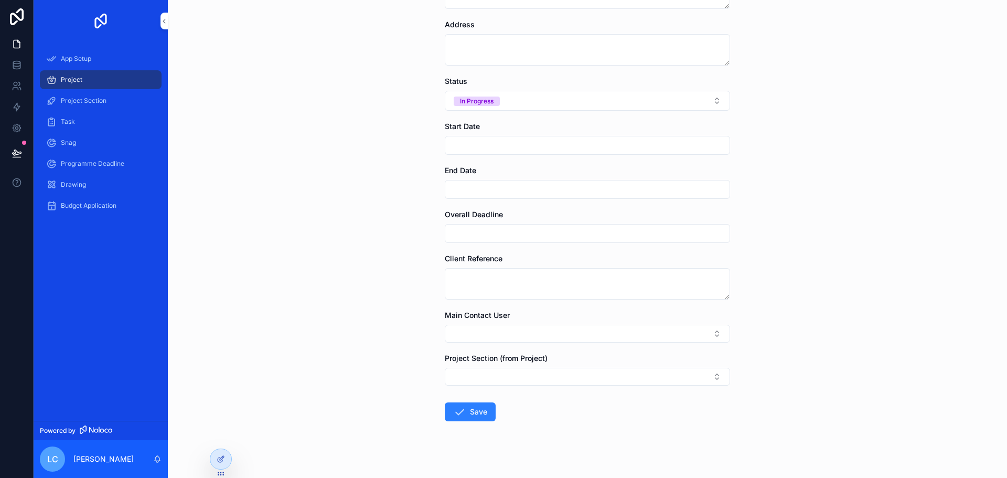
scroll to position [157, 0]
click at [464, 416] on button "Save" at bounding box center [470, 411] width 51 height 19
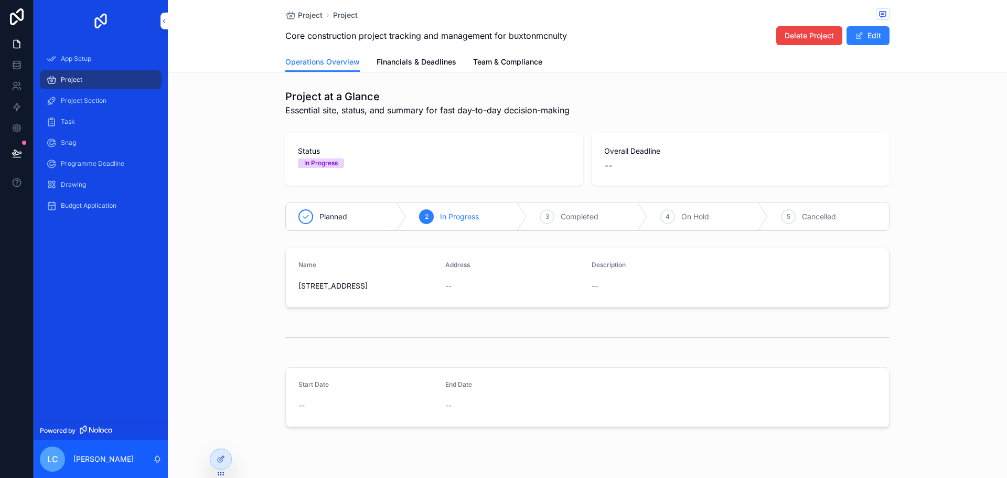
click at [102, 61] on div "App Setup" at bounding box center [100, 58] width 109 height 17
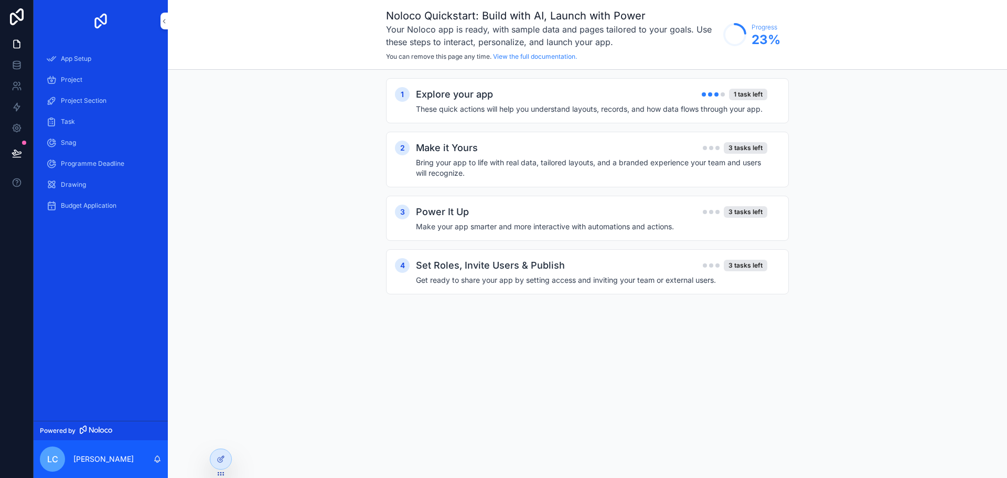
click at [501, 92] on div "Explore your app 1 task left" at bounding box center [591, 94] width 351 height 15
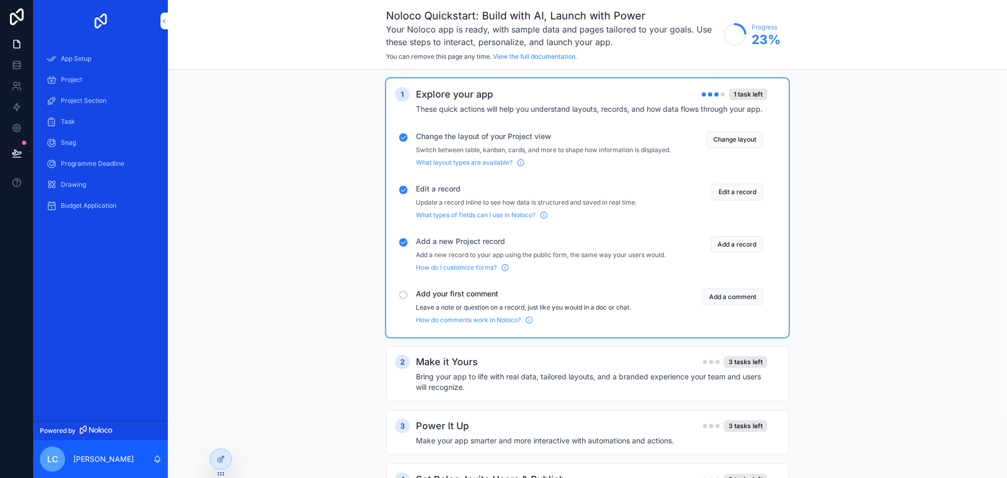
click at [729, 303] on button "Add a comment" at bounding box center [732, 296] width 61 height 17
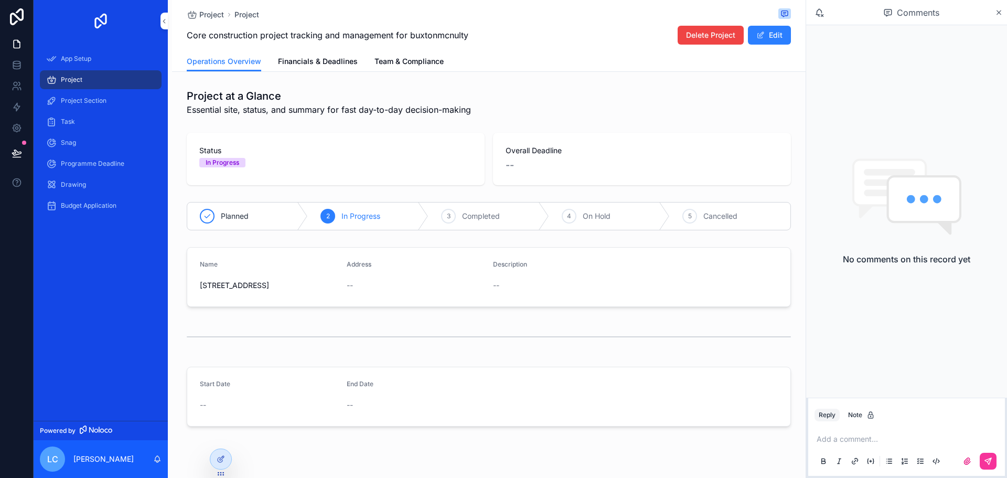
click at [844, 434] on div "Add a comment..." at bounding box center [906, 449] width 184 height 44
click at [844, 434] on p "scrollable content" at bounding box center [909, 439] width 184 height 10
click at [993, 460] on button "scrollable content" at bounding box center [988, 461] width 17 height 17
click at [881, 138] on div "LC [PERSON_NAME] 15:00 • [DATE] test" at bounding box center [906, 211] width 201 height 372
click at [59, 53] on div "App Setup" at bounding box center [100, 58] width 109 height 17
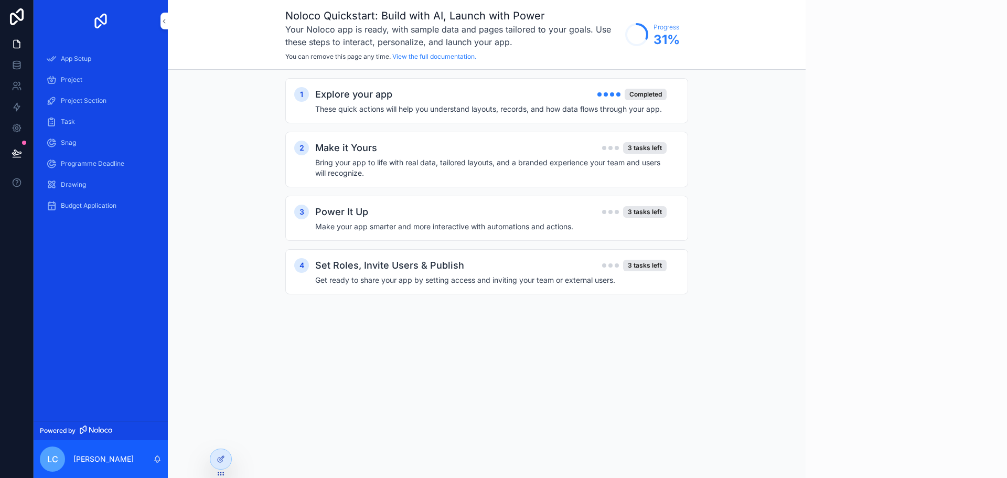
click at [409, 169] on h4 "Bring your app to life with real data, tailored layouts, and a branded experien…" at bounding box center [490, 167] width 351 height 21
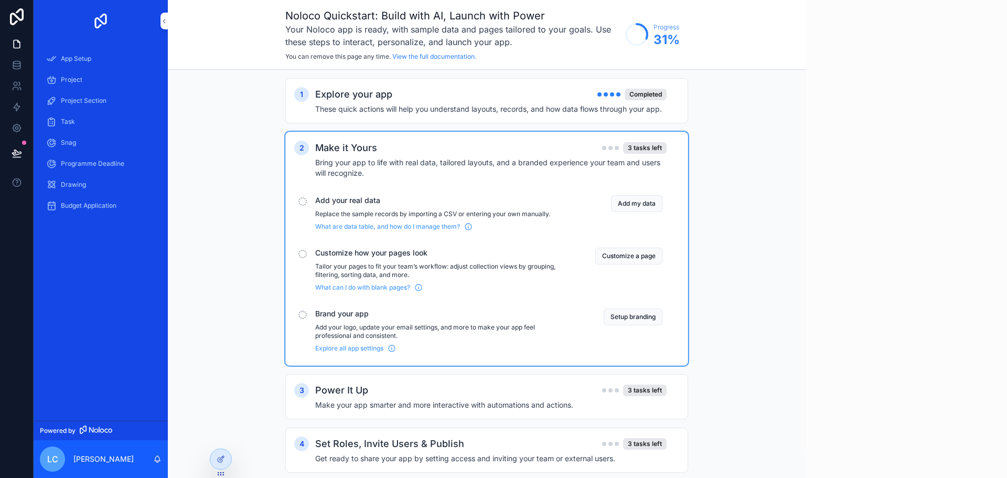
click at [643, 197] on button "Add my data" at bounding box center [636, 203] width 51 height 17
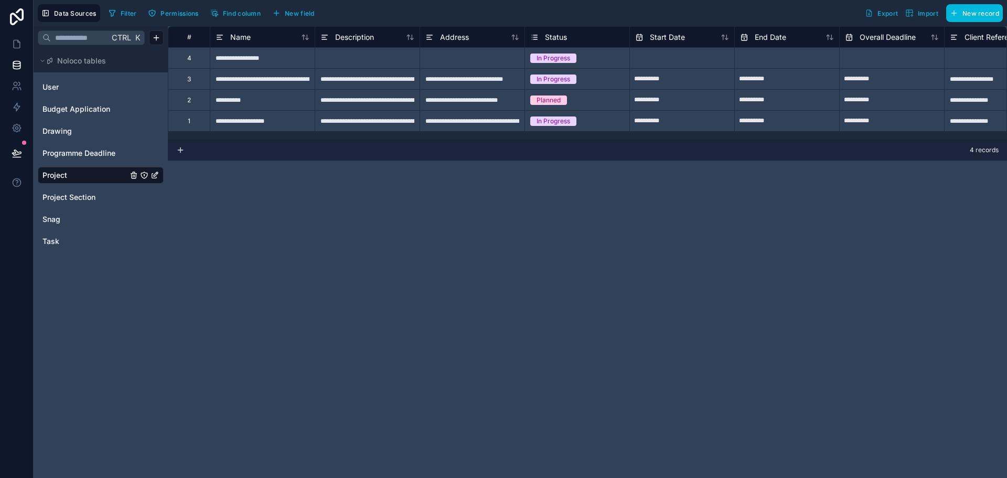
click at [924, 8] on button "Import" at bounding box center [922, 13] width 40 height 18
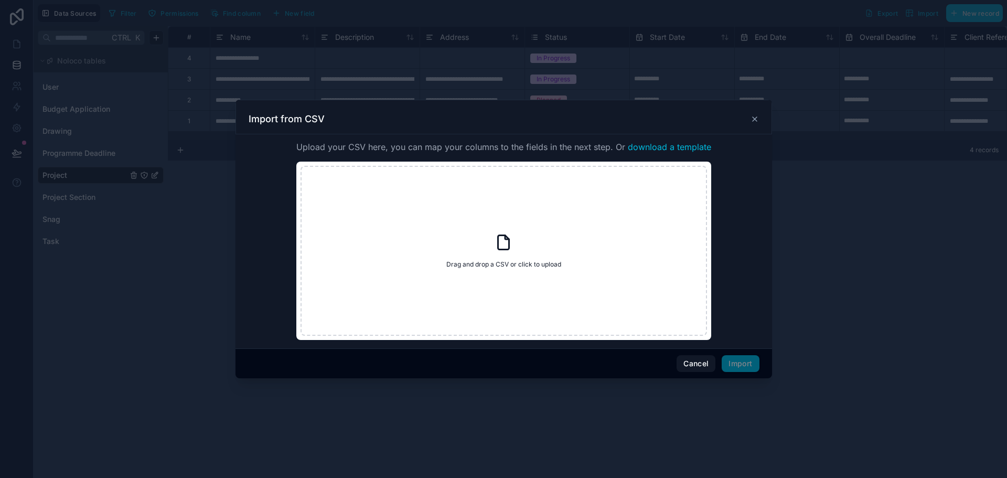
click at [479, 251] on div "Drag and drop a CSV or click to upload Drag and drop a CSV or click to upload" at bounding box center [504, 251] width 406 height 170
type input "**********"
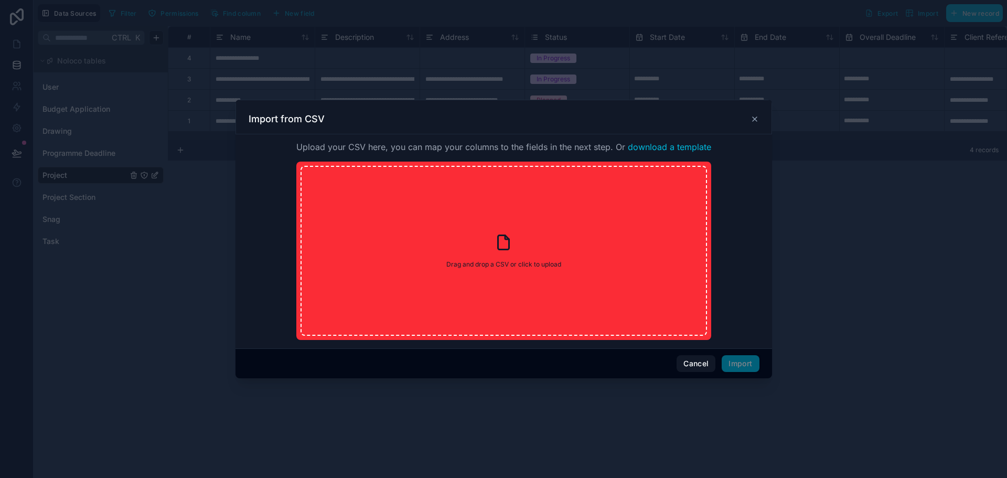
click at [513, 266] on span "Drag and drop a CSV or click to upload" at bounding box center [503, 264] width 115 height 8
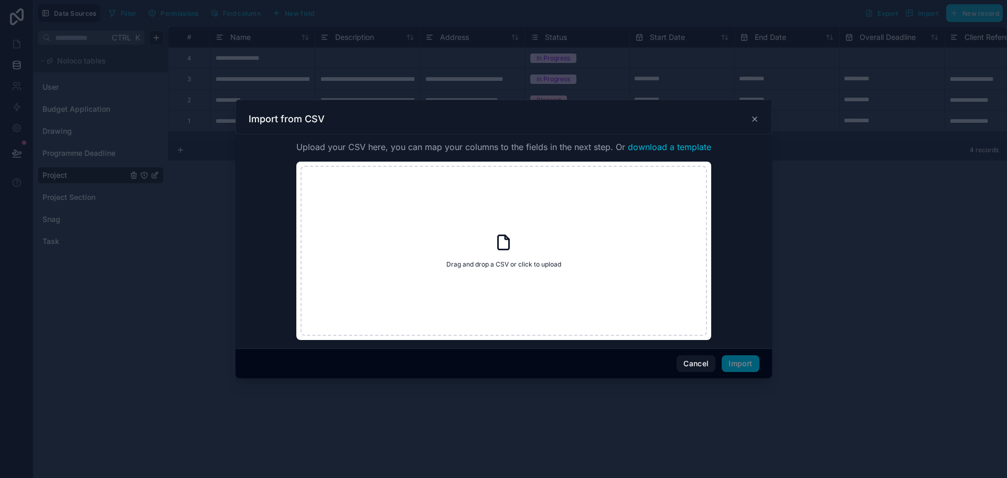
click at [659, 144] on span "download a template" at bounding box center [669, 147] width 83 height 13
click at [584, 245] on div "Drag and drop a CSV or click to upload Drag and drop a CSV or click to upload" at bounding box center [504, 251] width 406 height 170
type input "**********"
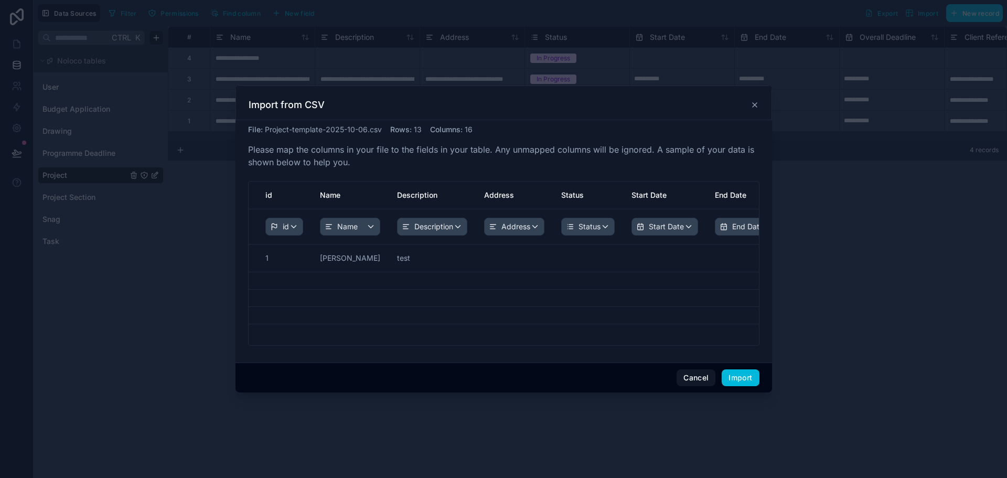
click at [750, 376] on button "Import" at bounding box center [740, 377] width 37 height 17
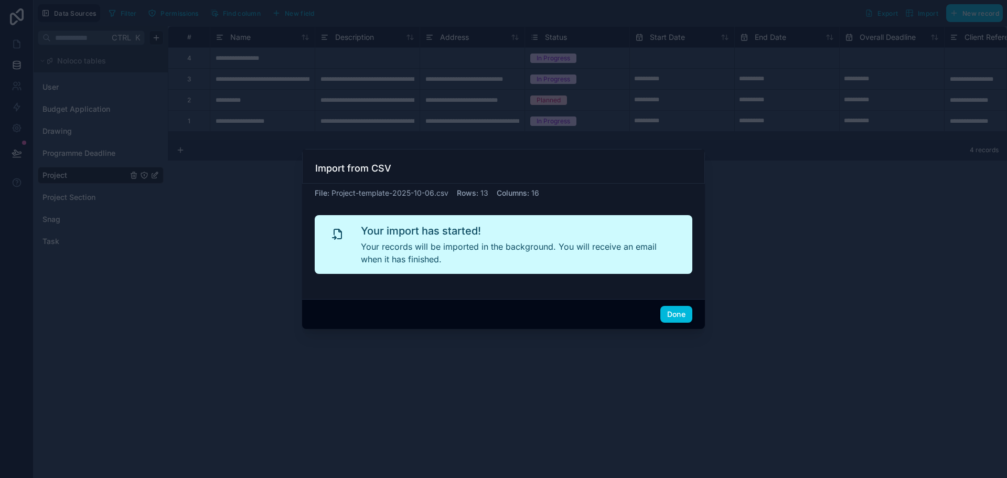
click at [677, 312] on button "Done" at bounding box center [676, 314] width 32 height 17
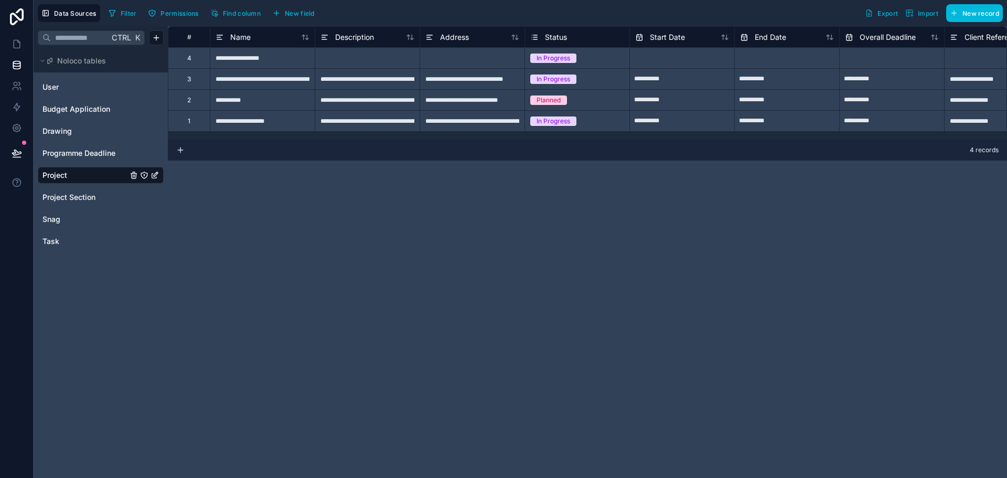
drag, startPoint x: 179, startPoint y: 63, endPoint x: 207, endPoint y: 63, distance: 27.8
click at [194, 63] on div "4" at bounding box center [189, 57] width 42 height 21
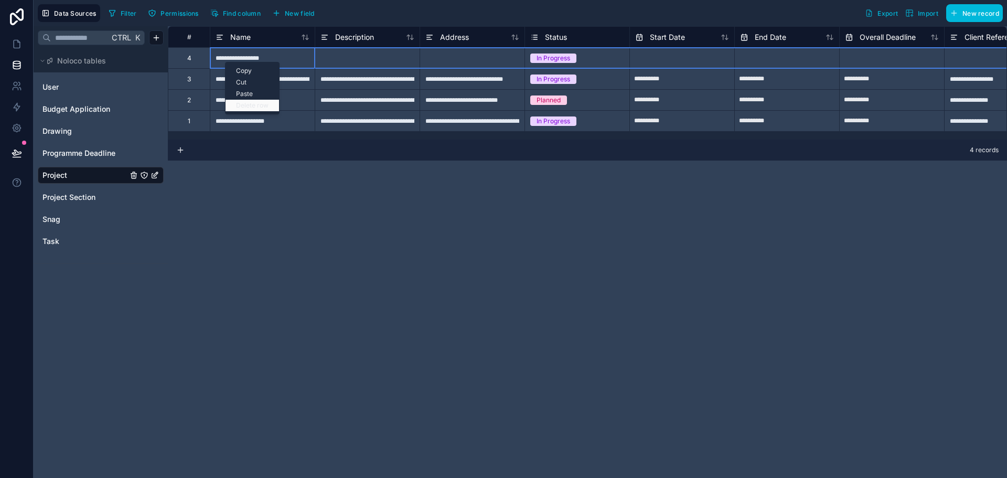
click at [255, 105] on div "Delete row" at bounding box center [252, 106] width 53 height 12
type input "**********"
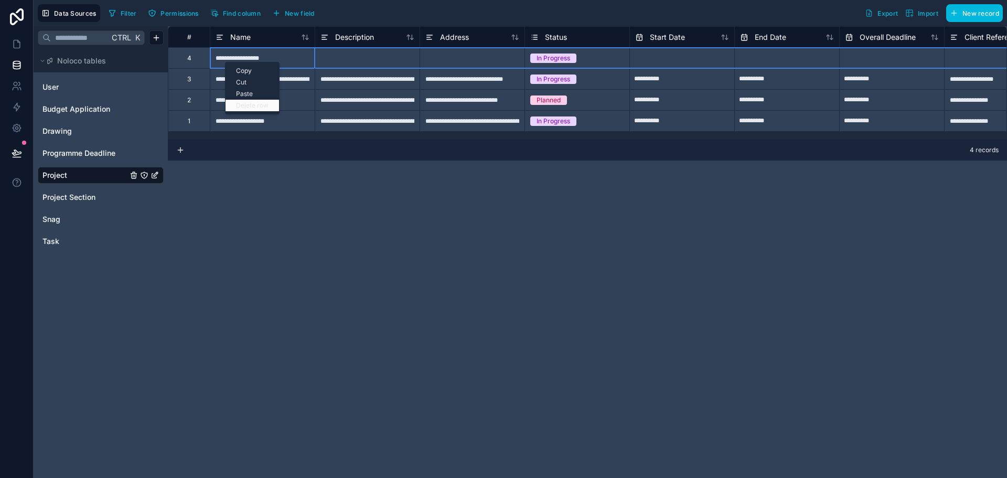
type input "**********"
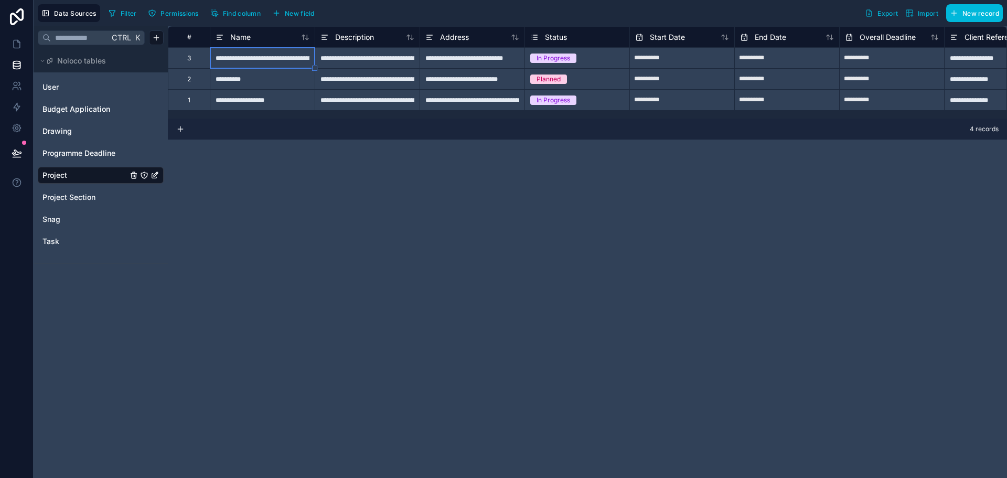
click at [392, 201] on div "**********" at bounding box center [587, 252] width 839 height 452
click at [17, 39] on icon at bounding box center [17, 44] width 10 height 10
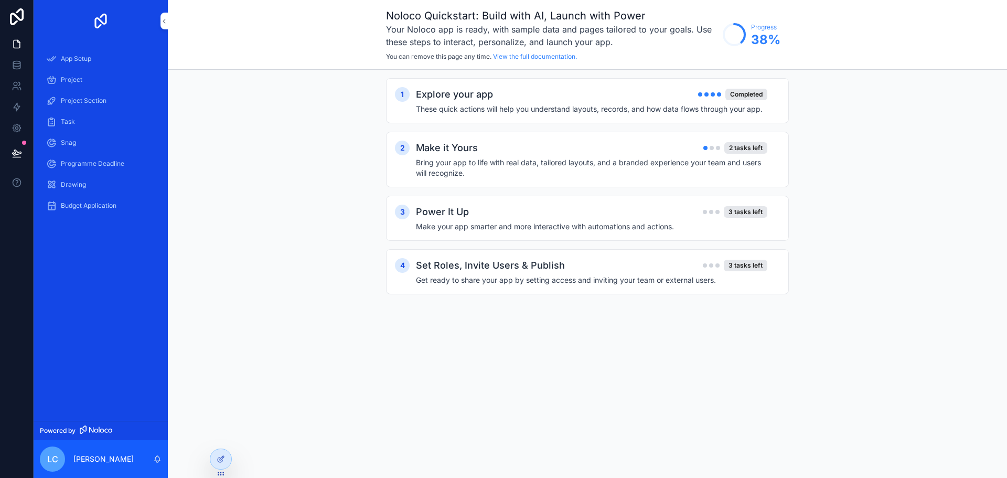
click at [510, 161] on h4 "Bring your app to life with real data, tailored layouts, and a branded experien…" at bounding box center [591, 167] width 351 height 21
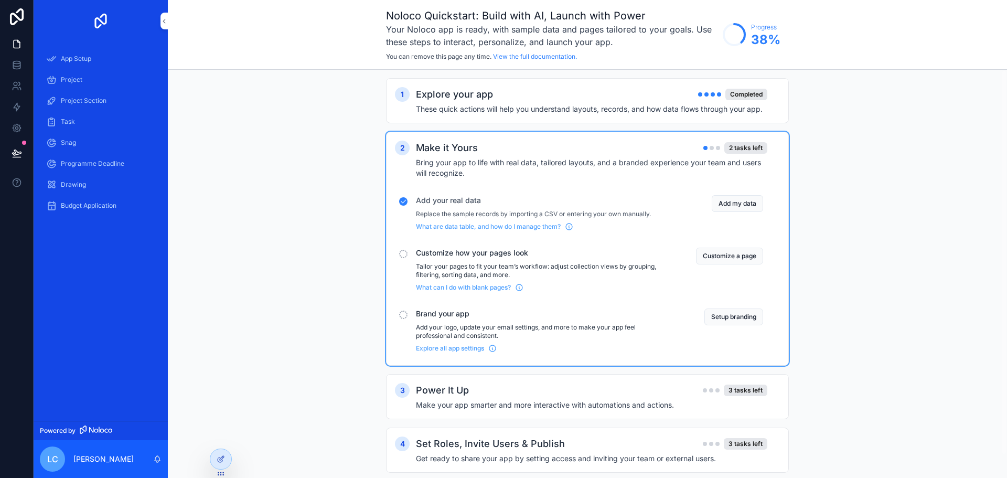
click at [722, 251] on button "Customize a page" at bounding box center [729, 256] width 67 height 17
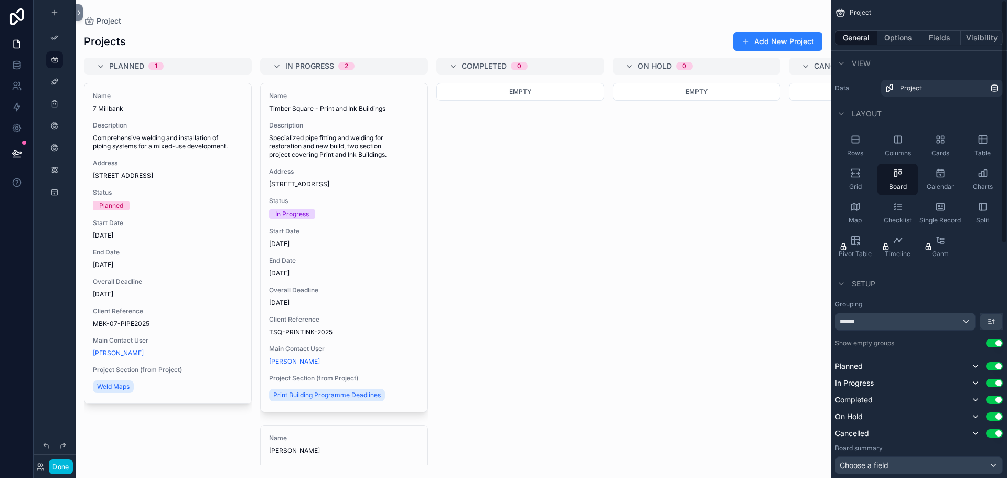
click at [928, 168] on div "Calendar" at bounding box center [940, 179] width 40 height 31
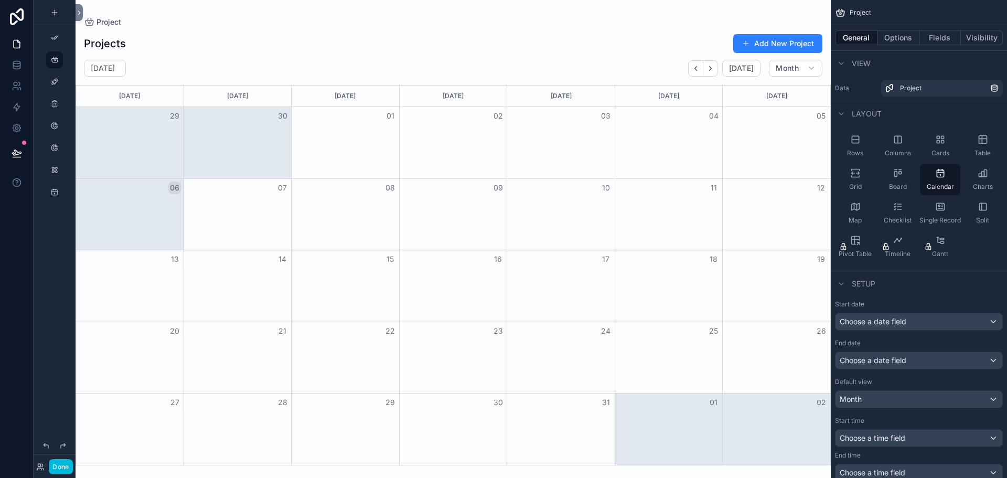
click at [895, 174] on icon "scrollable content" at bounding box center [898, 173] width 10 height 10
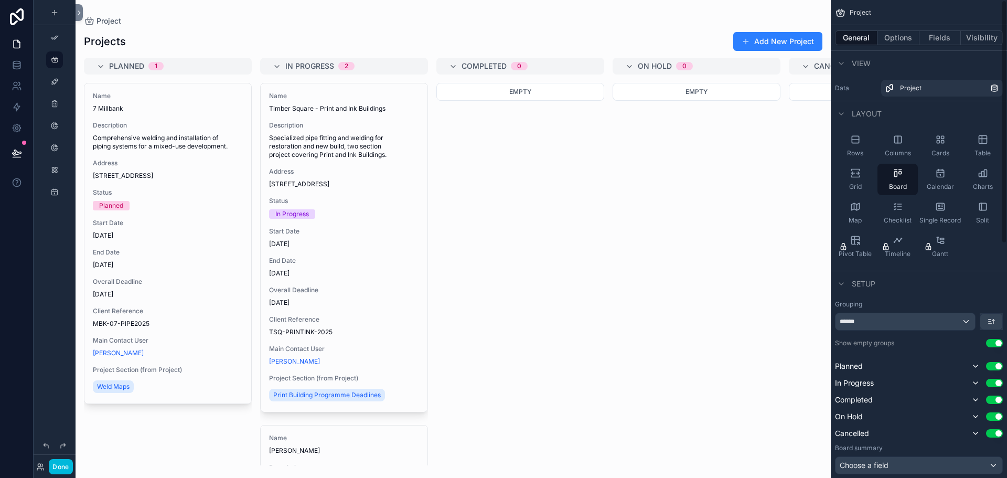
click at [946, 181] on div "Calendar" at bounding box center [940, 179] width 40 height 31
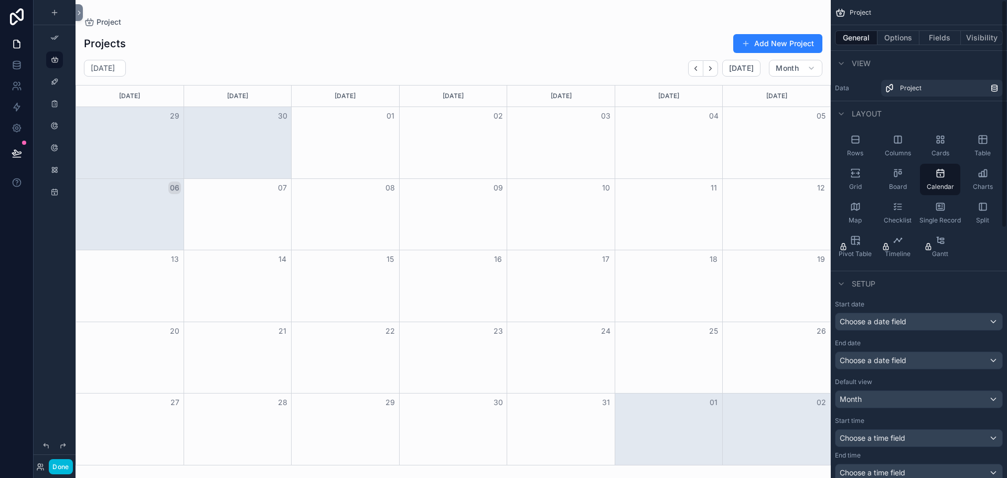
click at [906, 148] on div "Columns" at bounding box center [897, 145] width 40 height 31
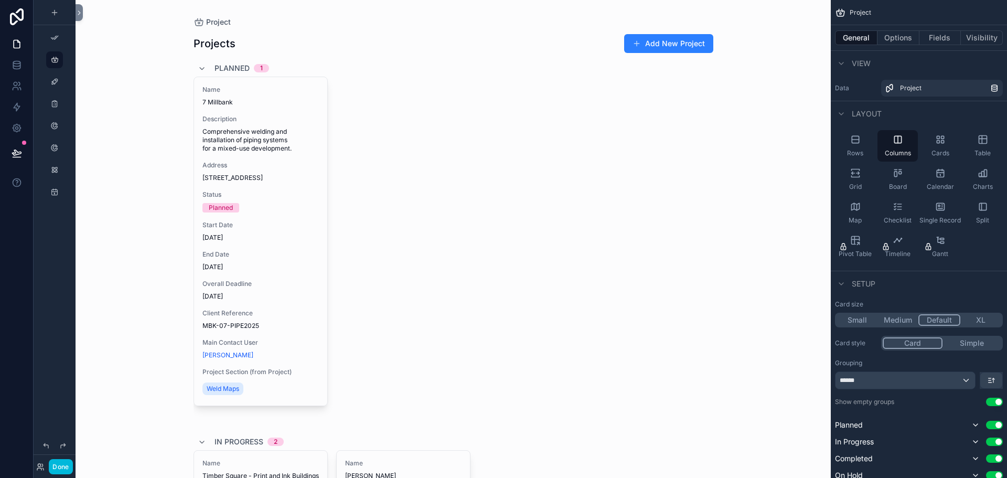
click at [934, 142] on div "Cards" at bounding box center [940, 145] width 40 height 31
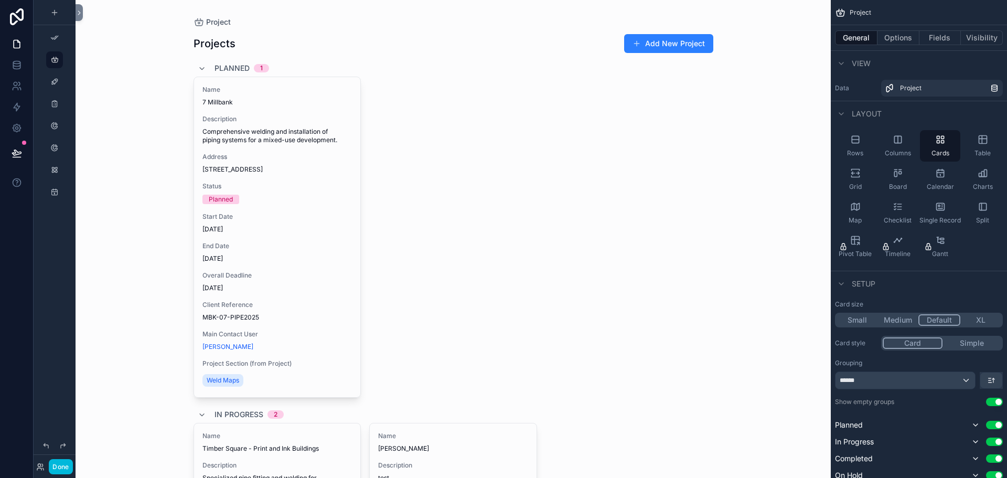
click at [17, 42] on icon at bounding box center [17, 44] width 10 height 10
click at [18, 60] on icon at bounding box center [17, 65] width 10 height 10
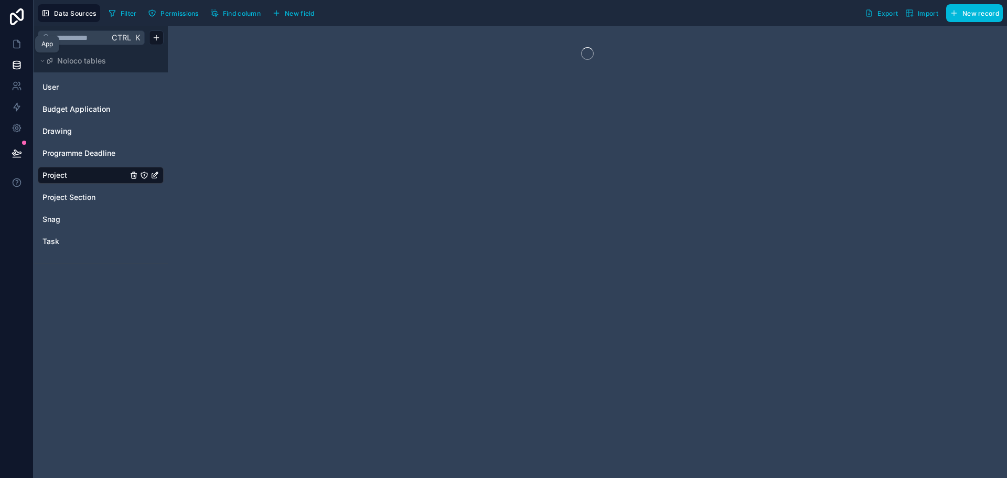
click at [15, 44] on icon at bounding box center [17, 44] width 10 height 10
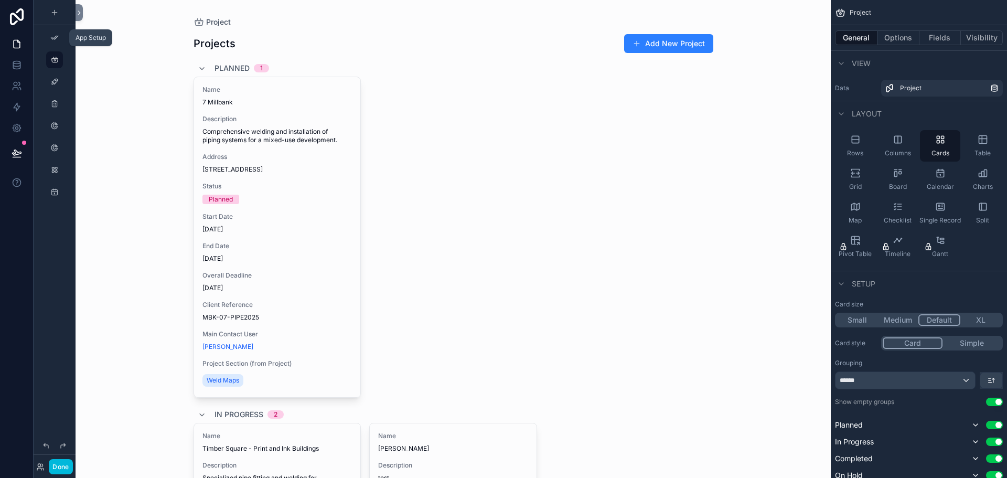
click at [57, 39] on icon "scrollable content" at bounding box center [54, 38] width 8 height 8
click at [59, 37] on div "scrollable content" at bounding box center [54, 37] width 13 height 17
click at [79, 16] on icon at bounding box center [79, 13] width 7 height 8
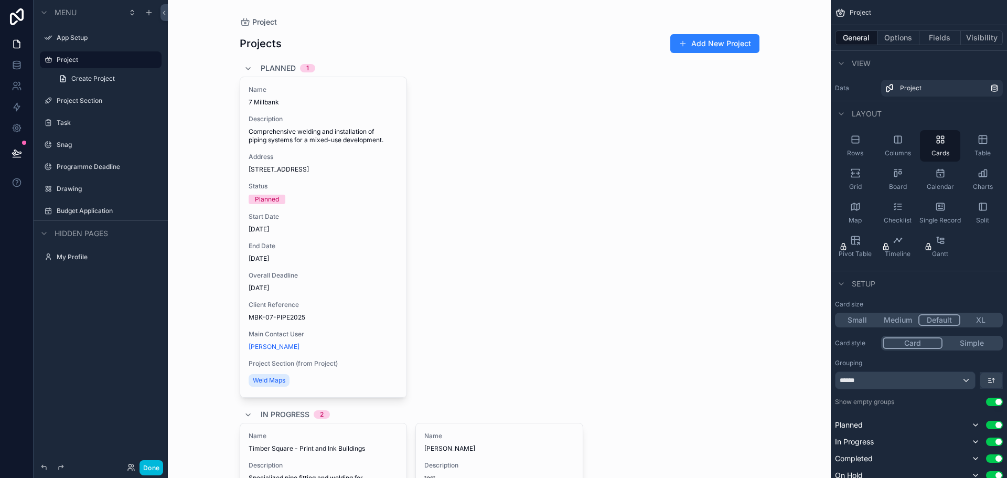
click at [76, 37] on label "App Setup" at bounding box center [106, 38] width 99 height 8
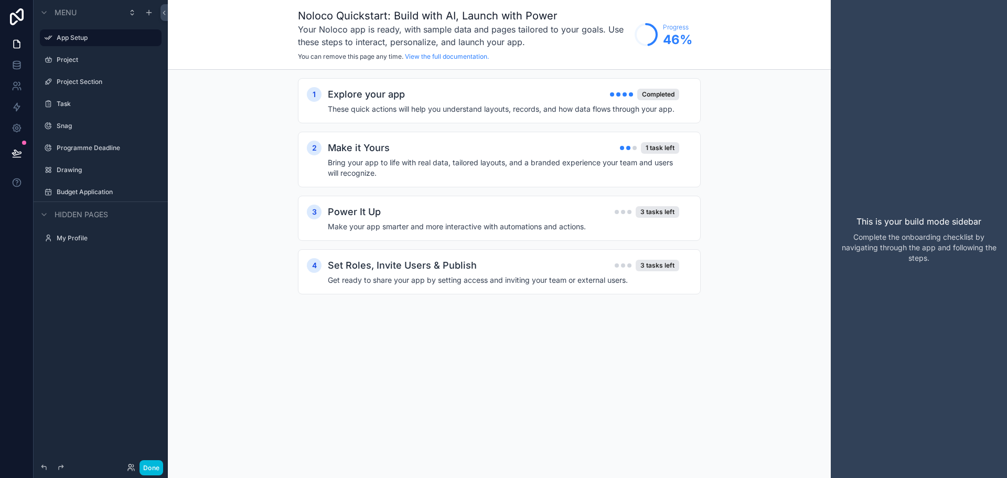
click at [428, 167] on h4 "Bring your app to life with real data, tailored layouts, and a branded experien…" at bounding box center [503, 167] width 351 height 21
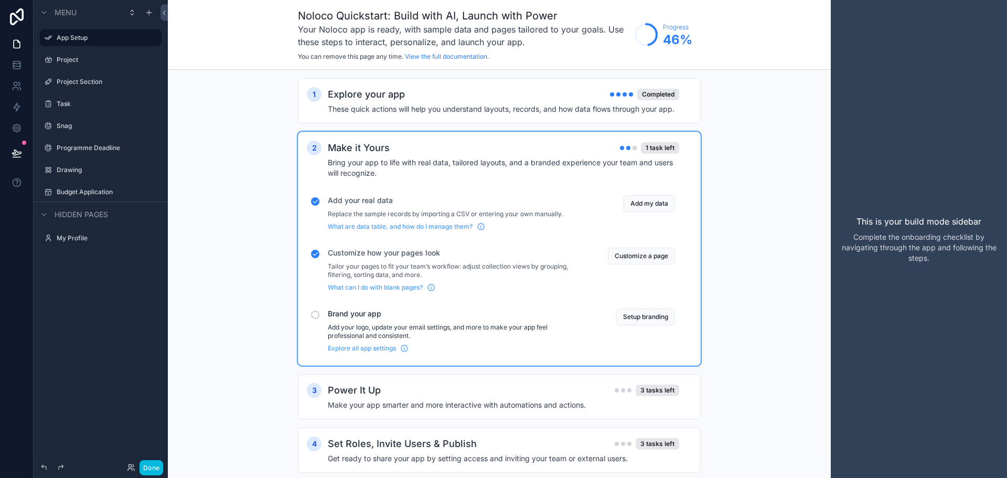
click at [628, 324] on button "Setup branding" at bounding box center [645, 316] width 59 height 17
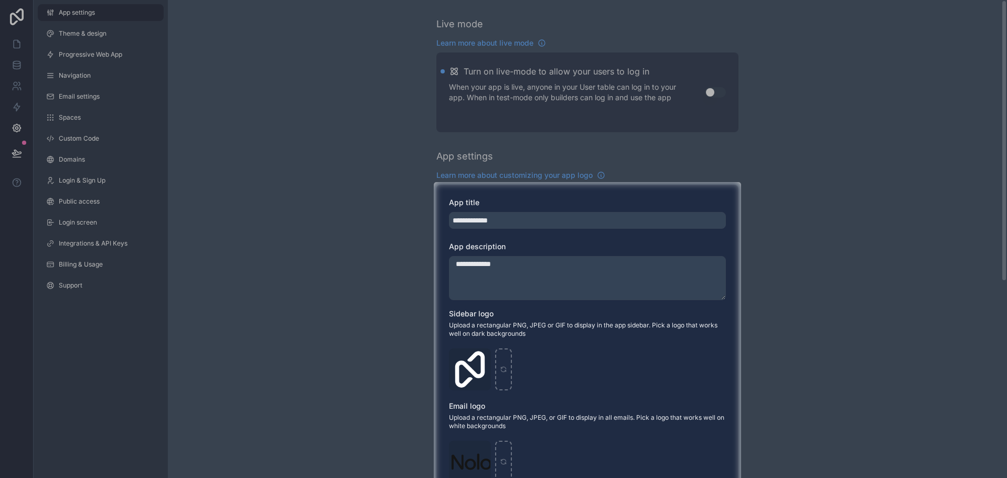
click at [514, 231] on div "**********" at bounding box center [587, 383] width 302 height 396
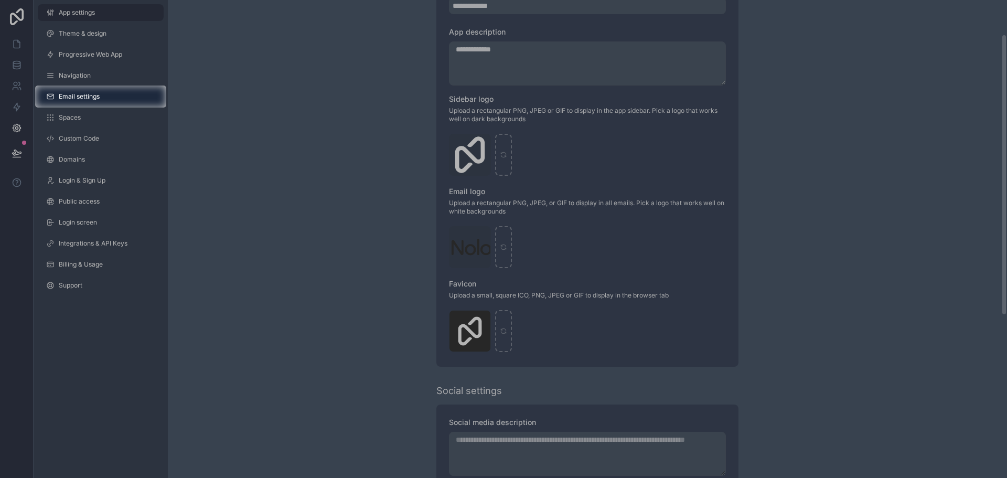
scroll to position [19, 0]
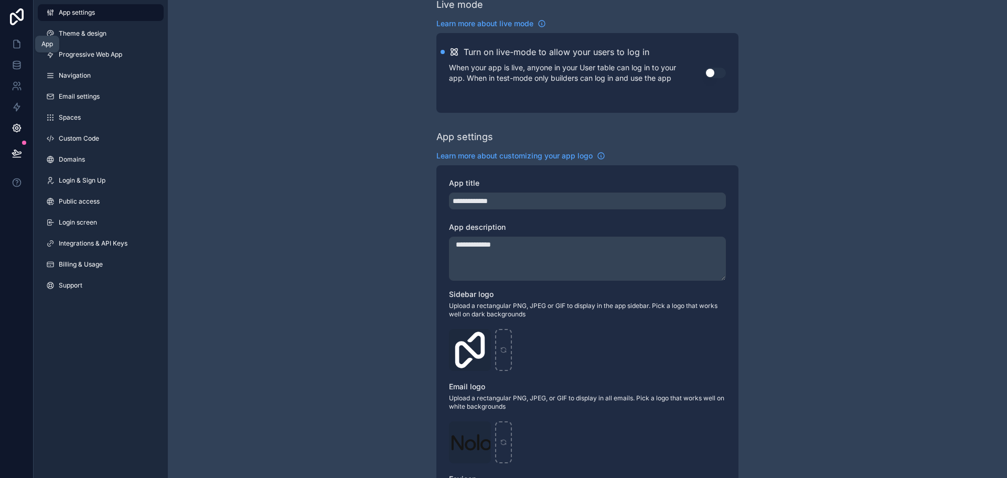
click at [13, 40] on icon at bounding box center [17, 44] width 10 height 10
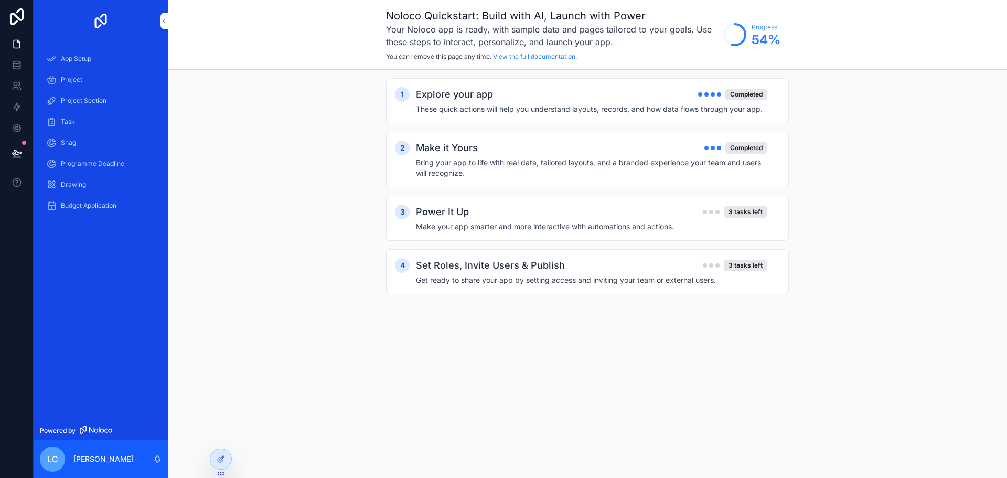
click at [76, 57] on span "App Setup" at bounding box center [76, 59] width 30 height 8
click at [692, 218] on div "Power It Up 3 tasks left" at bounding box center [591, 212] width 351 height 15
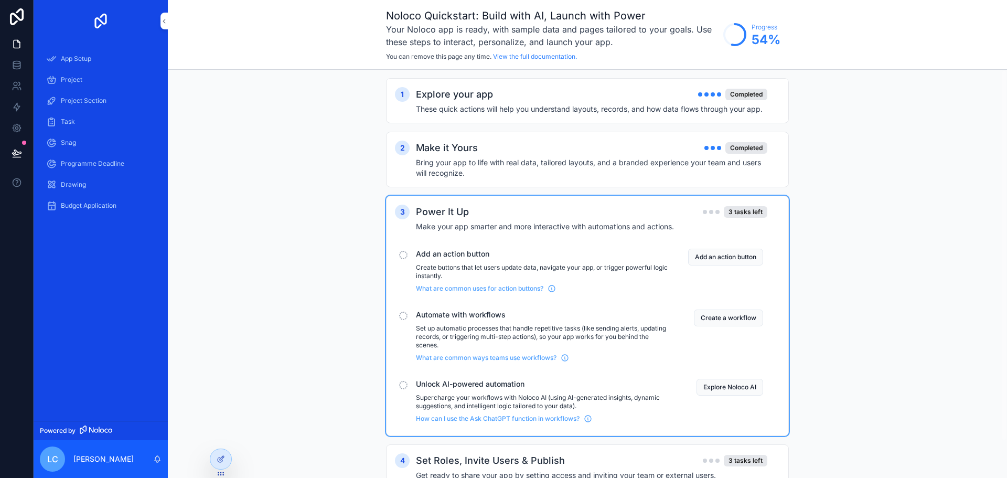
click at [736, 253] on button "Add an action button" at bounding box center [725, 257] width 75 height 17
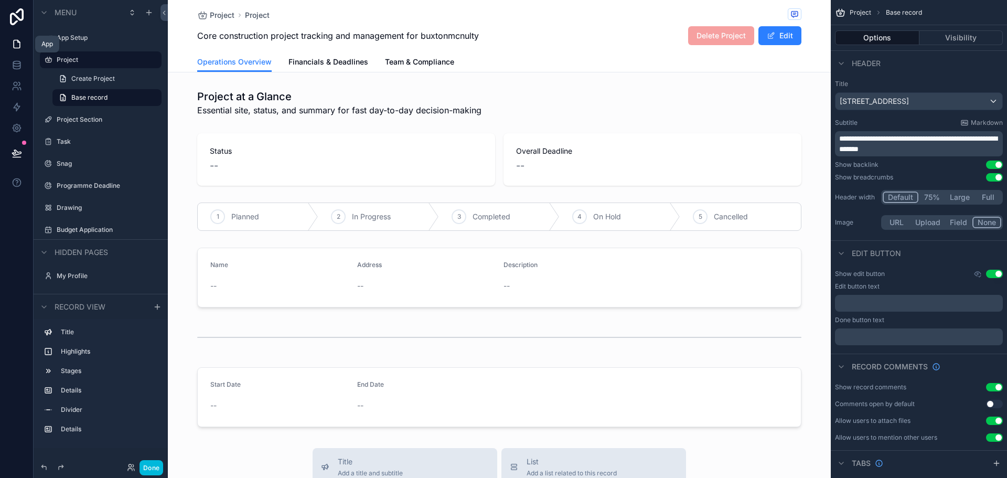
click at [23, 46] on link at bounding box center [16, 44] width 33 height 21
click at [86, 28] on div "App Setup" at bounding box center [101, 37] width 134 height 19
click at [86, 38] on label "App Setup" at bounding box center [106, 38] width 99 height 8
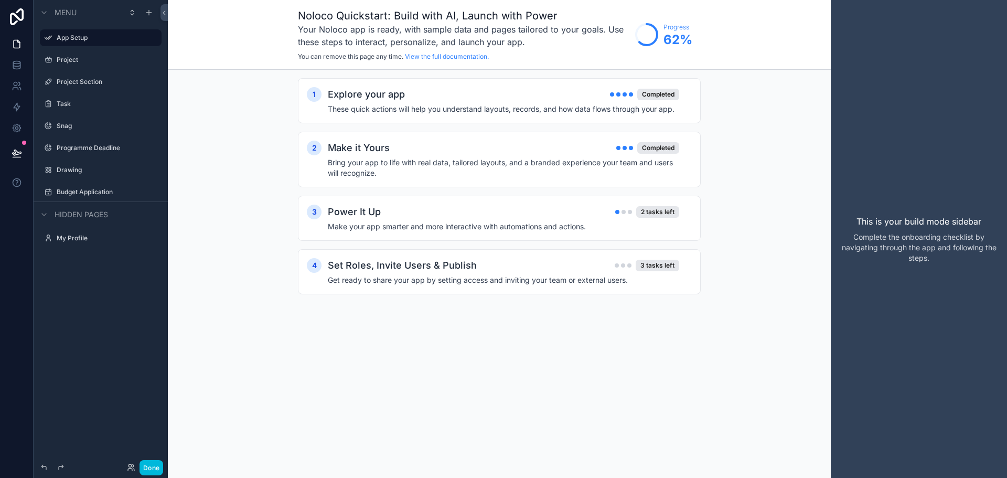
click at [561, 223] on h4 "Make your app smarter and more interactive with automations and actions." at bounding box center [503, 226] width 351 height 10
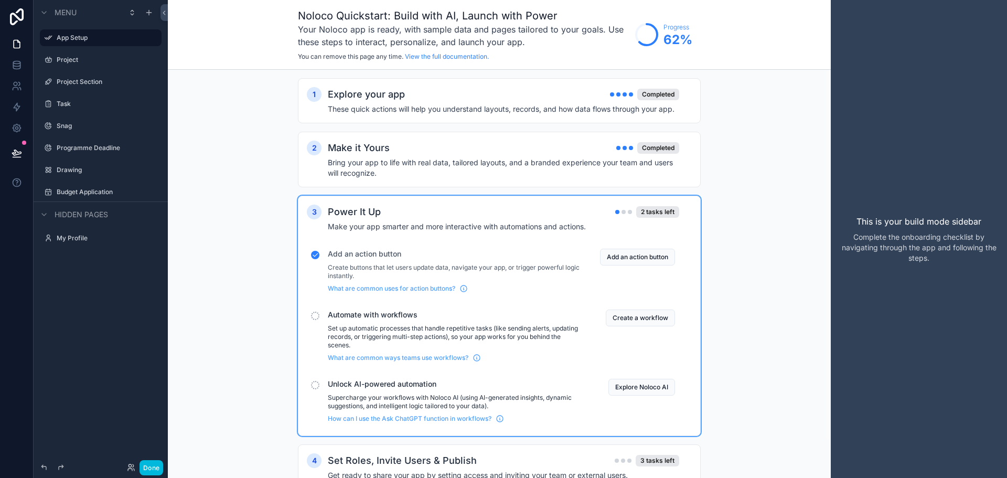
click at [621, 315] on button "Create a workflow" at bounding box center [640, 317] width 69 height 17
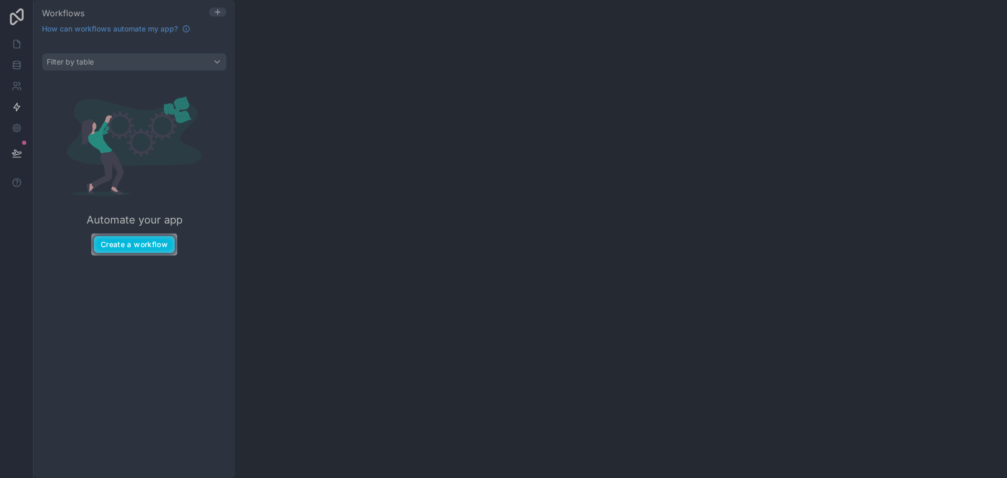
click at [16, 45] on div at bounding box center [503, 116] width 1007 height 233
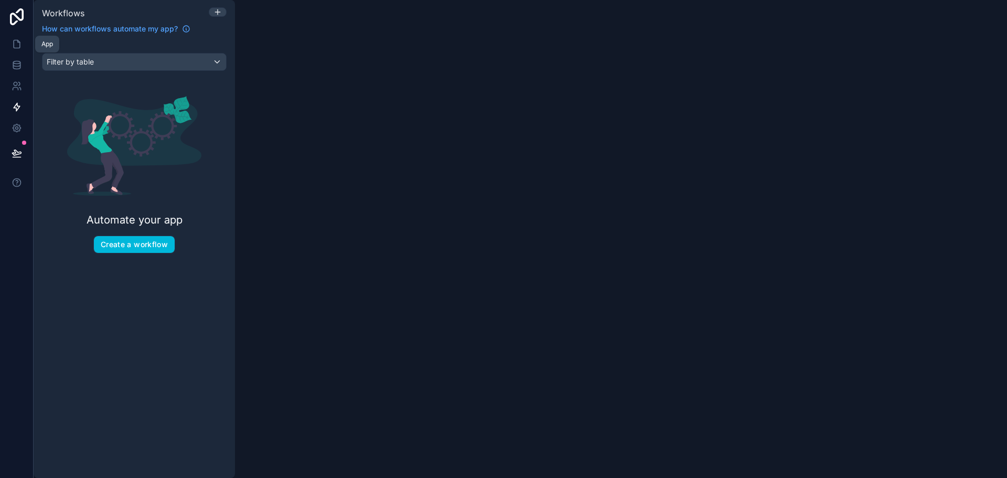
click at [14, 44] on icon at bounding box center [17, 44] width 6 height 8
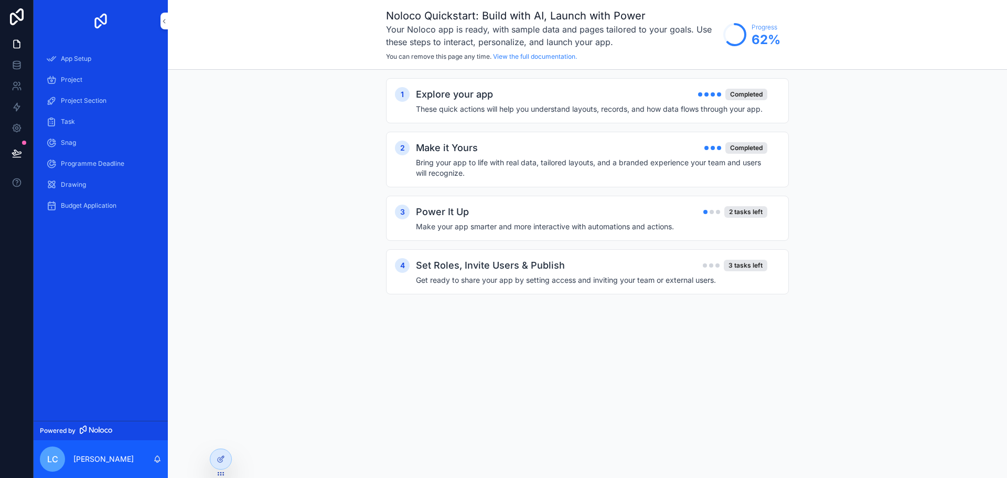
click at [74, 62] on span "App Setup" at bounding box center [76, 59] width 30 height 8
click at [568, 231] on h4 "Make your app smarter and more interactive with automations and actions." at bounding box center [591, 226] width 351 height 10
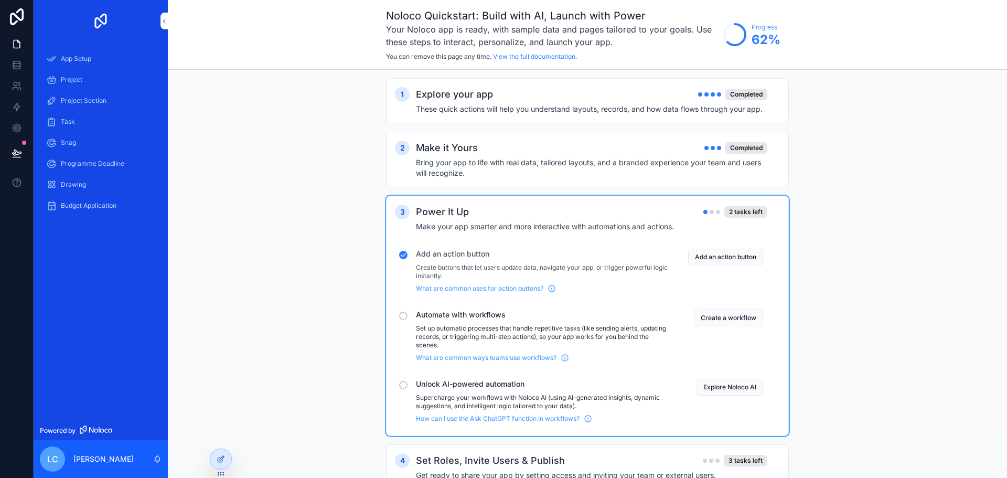
click at [715, 315] on button "Create a workflow" at bounding box center [728, 317] width 69 height 17
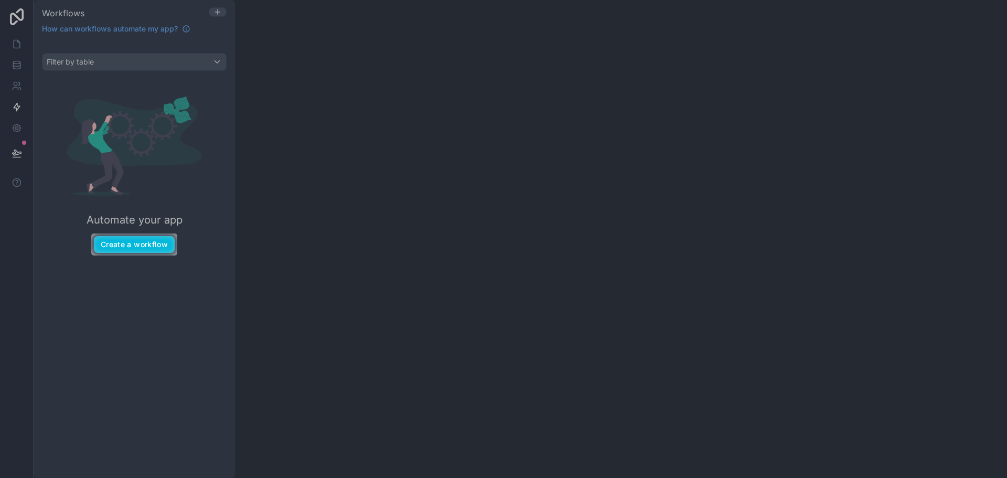
click at [133, 234] on div "Automate your app Create a workflow" at bounding box center [134, 174] width 185 height 191
click at [145, 248] on button "Create a workflow" at bounding box center [134, 244] width 81 height 17
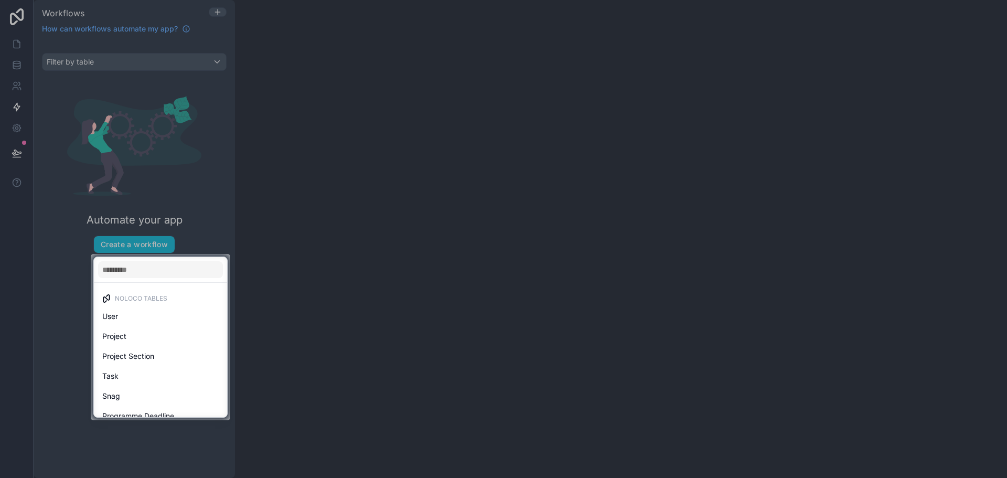
click at [135, 325] on div "User" at bounding box center [160, 316] width 129 height 19
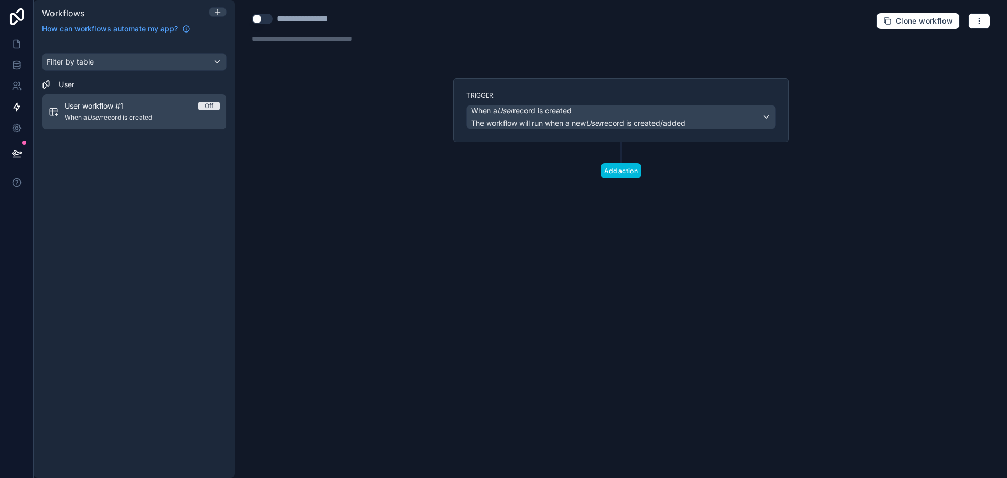
click at [154, 242] on div "Filter by table User User workflow #1 Off When a User record is created" at bounding box center [134, 258] width 201 height 437
click at [15, 50] on link at bounding box center [16, 44] width 33 height 21
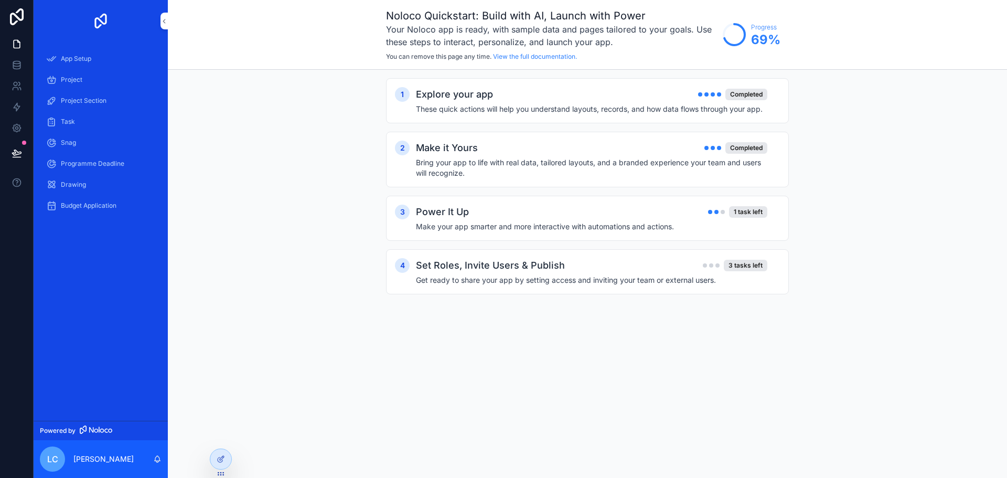
click at [73, 59] on span "App Setup" at bounding box center [76, 59] width 30 height 8
click at [655, 220] on div "Power It Up 1 task left Make your app smarter and more interactive with automat…" at bounding box center [598, 218] width 364 height 27
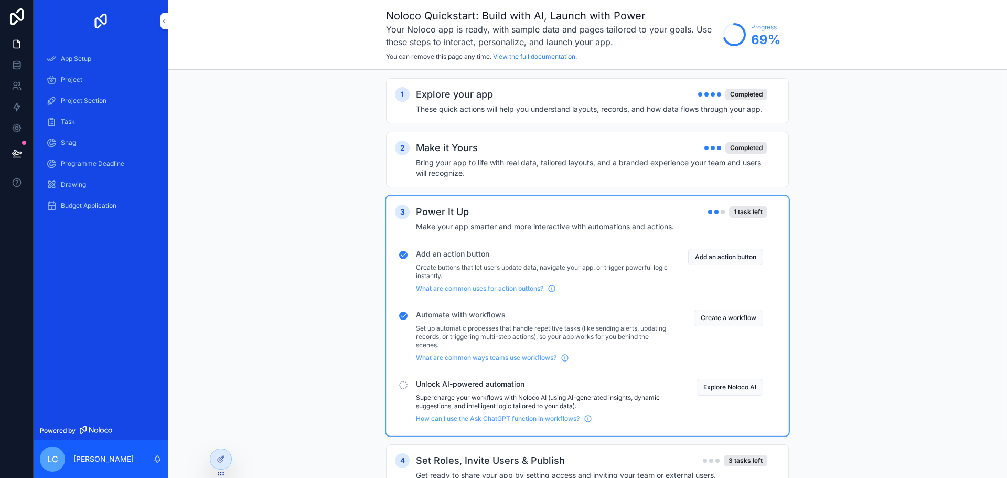
click at [704, 384] on button "Explore Noloco AI" at bounding box center [729, 387] width 67 height 17
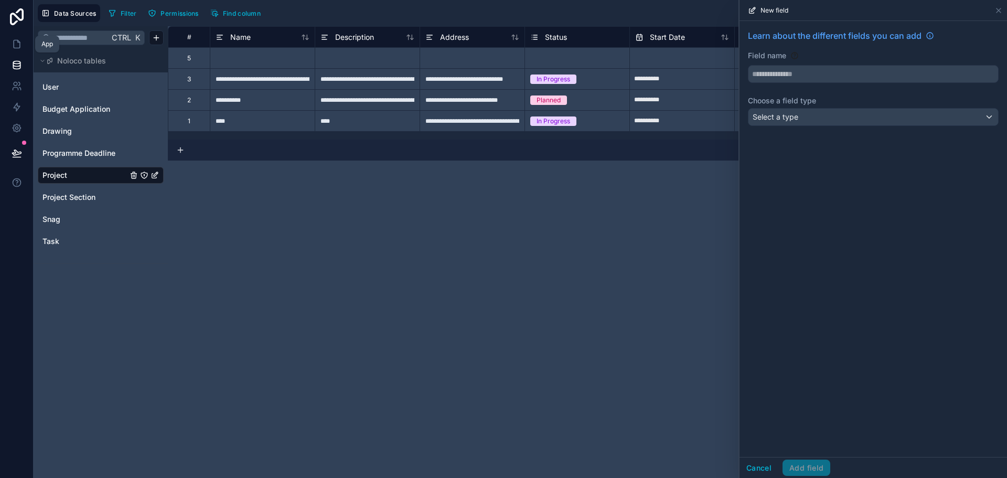
click at [15, 45] on icon at bounding box center [17, 44] width 10 height 10
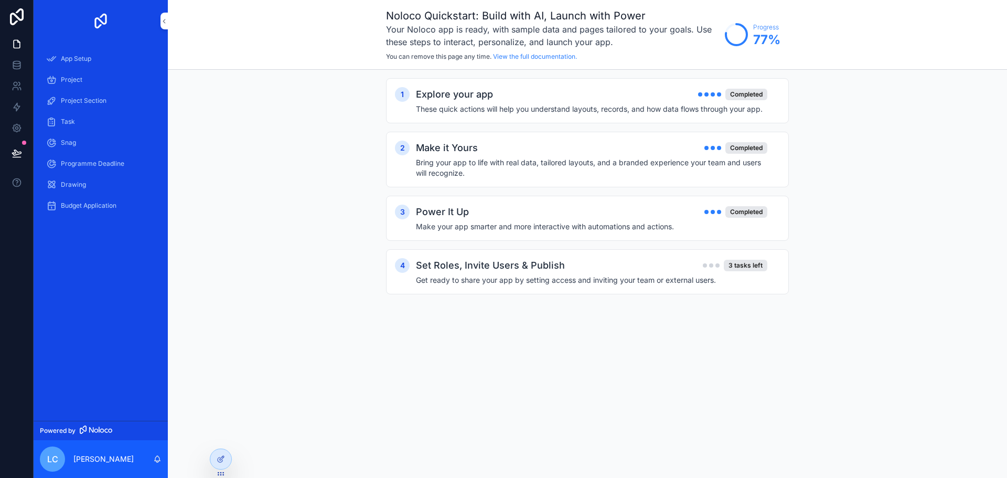
click at [68, 48] on div "App Setup Project Project Section Task Snag Programme Deadline Drawing Budget A…" at bounding box center [101, 135] width 134 height 187
click at [65, 63] on div "App Setup" at bounding box center [100, 58] width 109 height 17
click at [575, 229] on h4 "Make your app smarter and more interactive with automations and actions." at bounding box center [591, 226] width 351 height 10
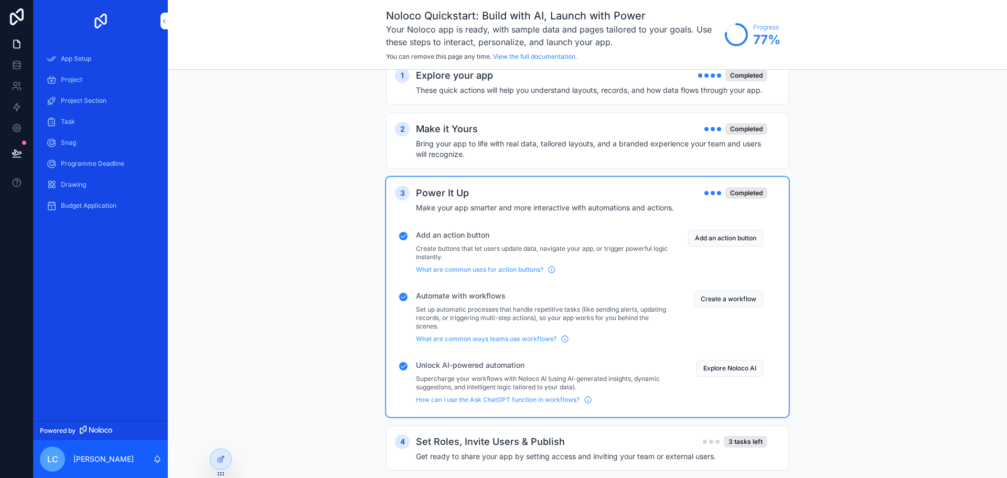
scroll to position [41, 0]
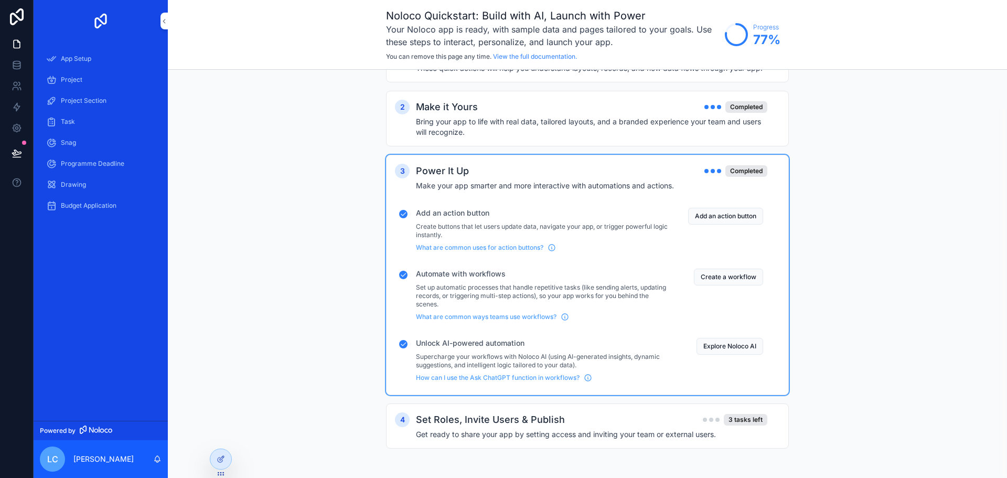
click at [507, 426] on div "Set Roles, Invite Users & Publish 3 tasks left Get ready to share your app by s…" at bounding box center [598, 425] width 364 height 27
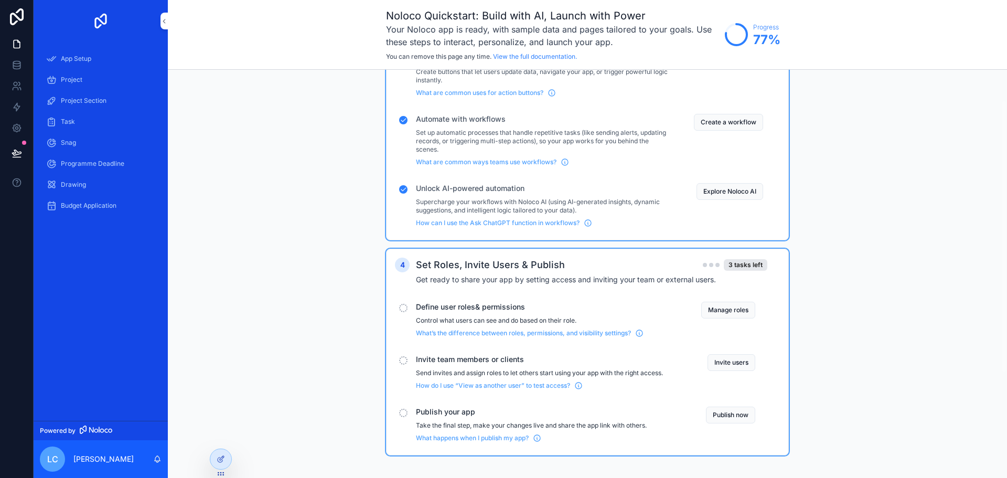
scroll to position [198, 0]
click at [734, 308] on button "Manage roles" at bounding box center [728, 307] width 54 height 17
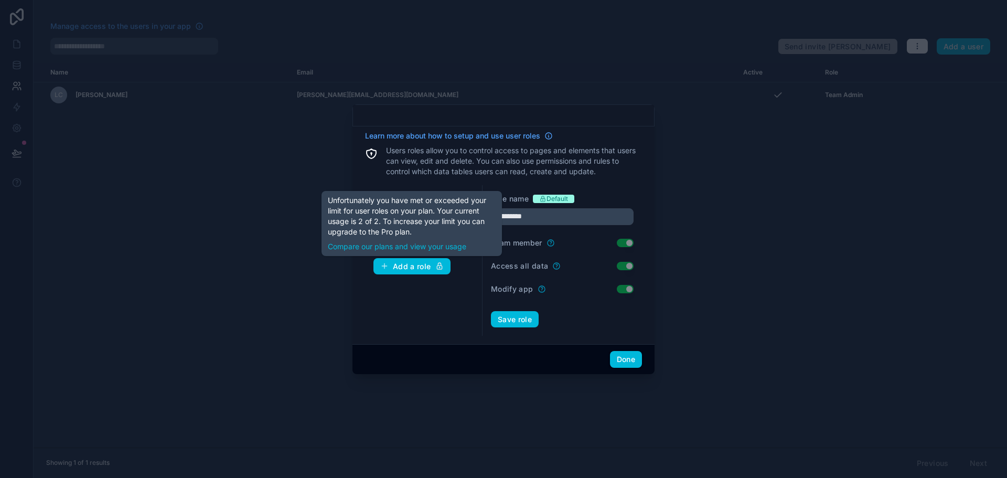
click at [412, 265] on div "Add a role" at bounding box center [411, 266] width 63 height 9
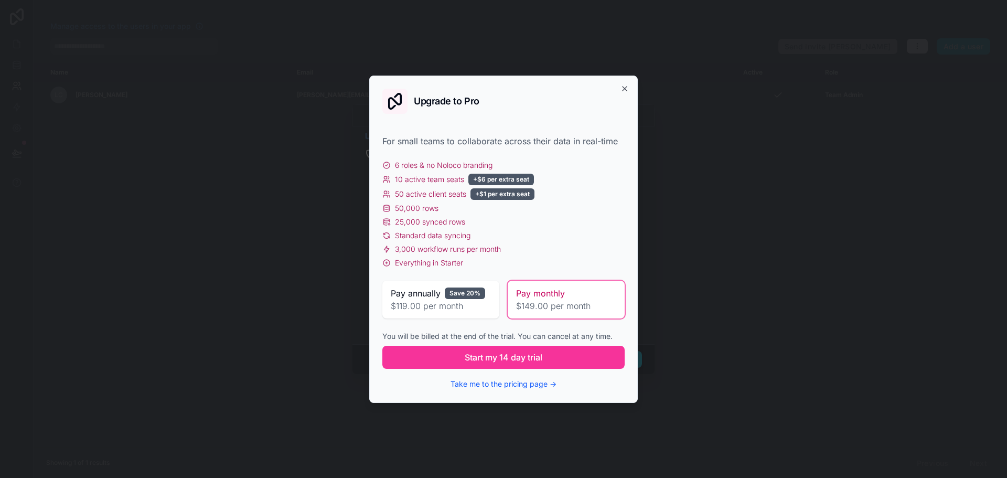
click at [625, 94] on div "Upgrade to Pro For small teams to collaborate across their data in real-time 6 …" at bounding box center [503, 239] width 269 height 327
click at [625, 89] on icon "button" at bounding box center [625, 89] width 4 height 4
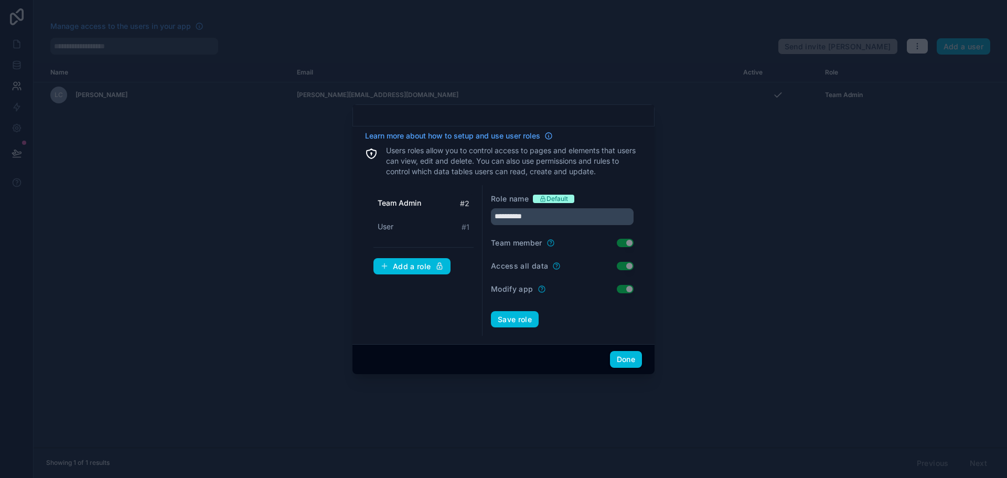
click at [523, 322] on button "Save role" at bounding box center [515, 319] width 48 height 17
click at [623, 366] on button "Done" at bounding box center [626, 359] width 32 height 17
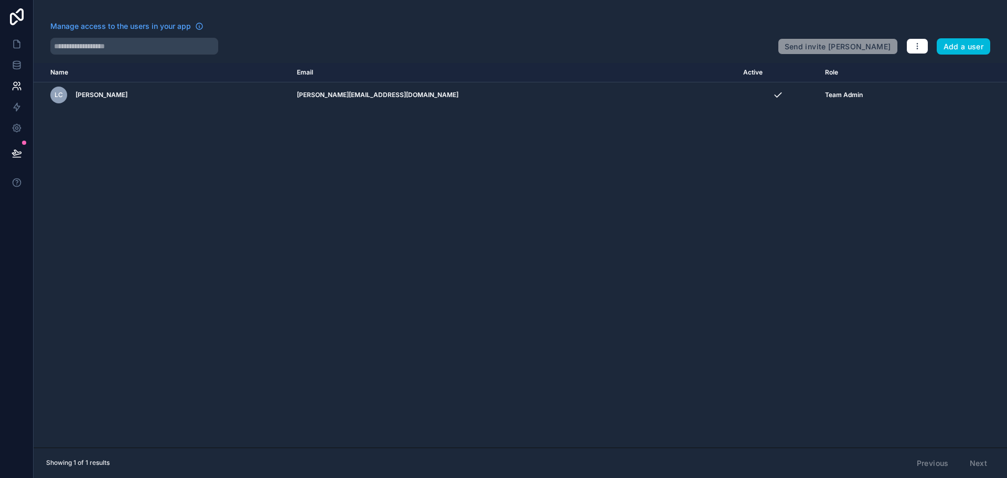
click at [13, 48] on icon at bounding box center [17, 44] width 10 height 10
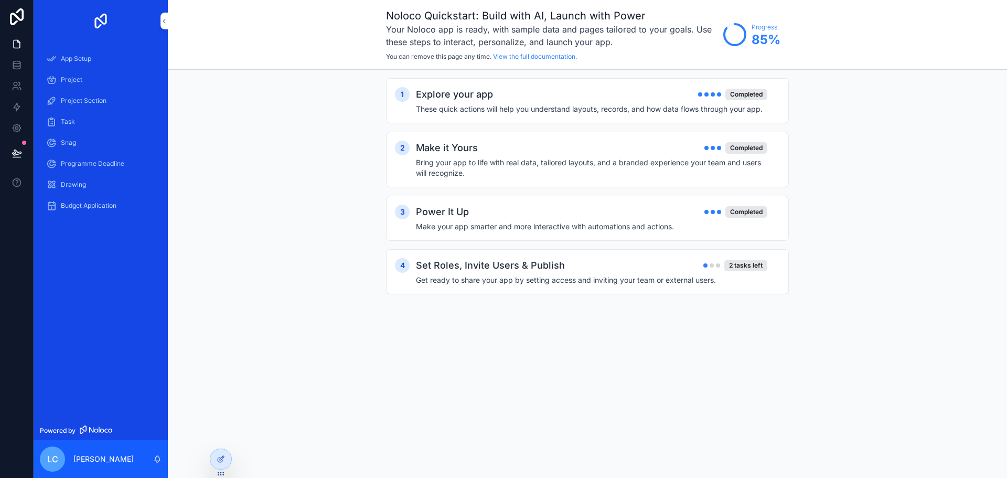
click at [73, 60] on span "App Setup" at bounding box center [76, 59] width 30 height 8
click at [620, 273] on div "Set Roles, Invite Users & Publish 2 tasks left Get ready to share your app by s…" at bounding box center [598, 271] width 364 height 27
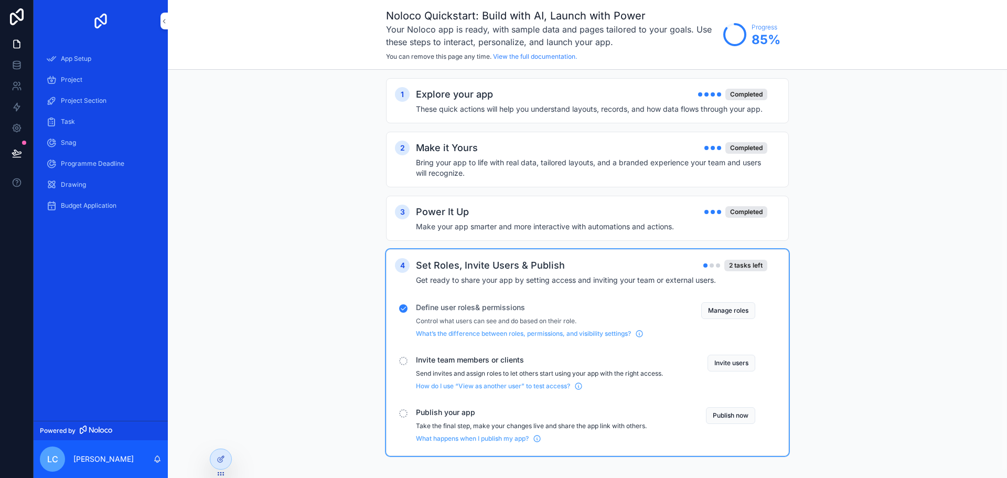
click at [722, 366] on button "Invite users" at bounding box center [731, 363] width 48 height 17
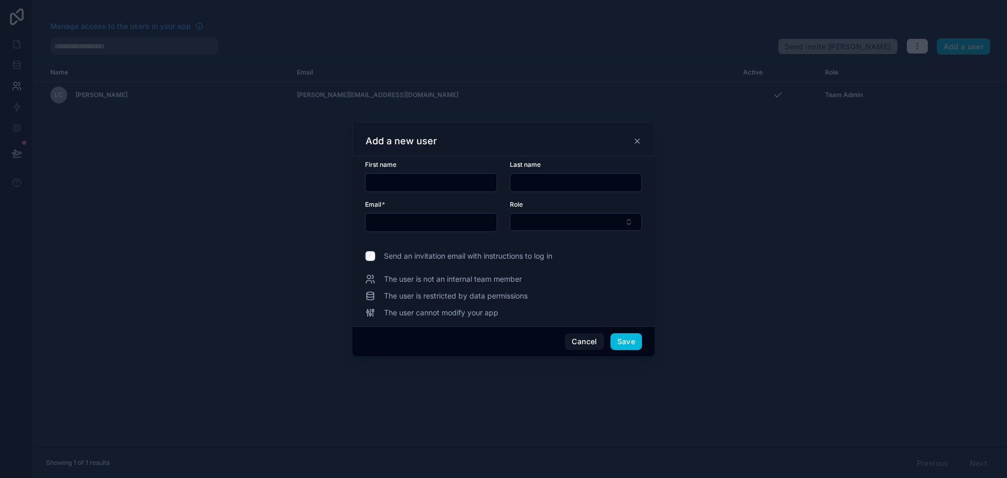
click at [484, 177] on input "text" at bounding box center [431, 182] width 131 height 15
type input "****"
click at [433, 230] on div at bounding box center [431, 222] width 132 height 19
click at [432, 226] on input "text" at bounding box center [431, 222] width 131 height 15
type input "**********"
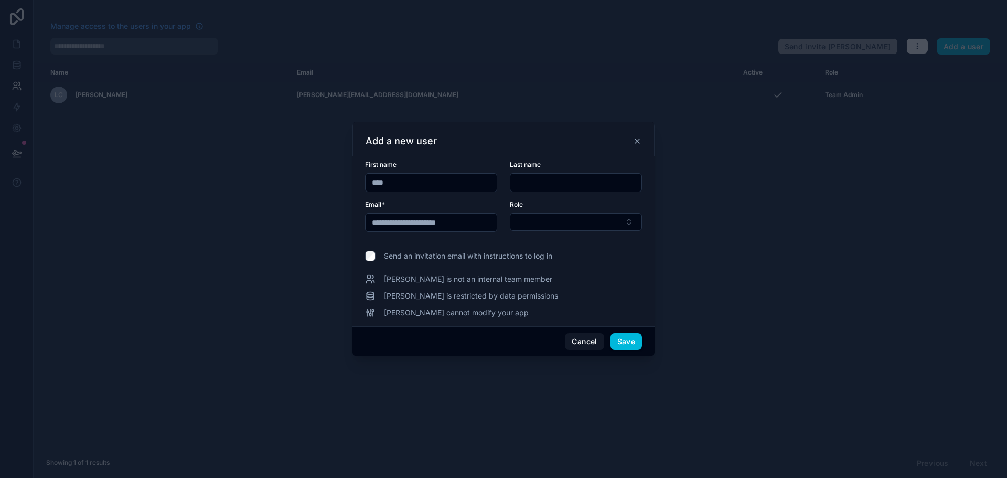
click at [555, 183] on input "text" at bounding box center [575, 182] width 131 height 15
type input "******"
click at [561, 218] on button "Select Button" at bounding box center [576, 222] width 132 height 18
click at [546, 261] on span "Team Admin" at bounding box center [528, 263] width 43 height 10
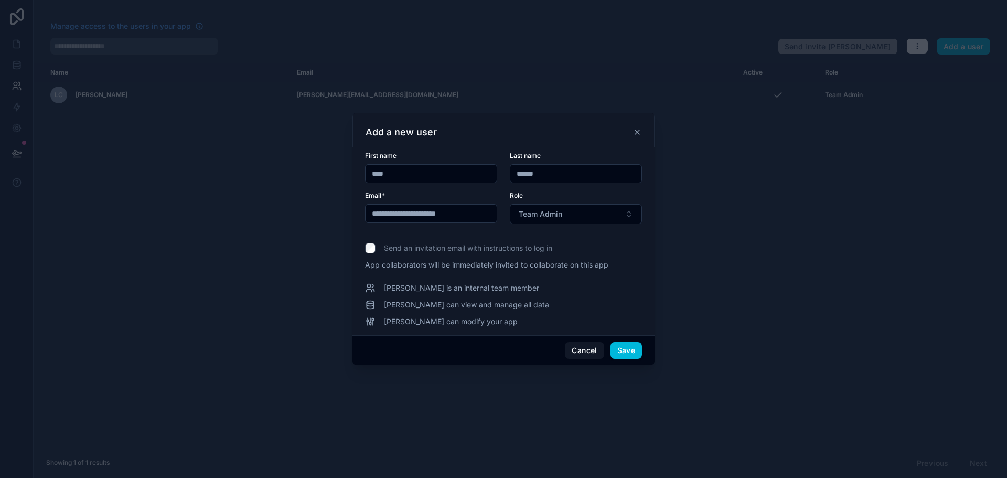
click at [626, 353] on button "Save" at bounding box center [625, 350] width 31 height 17
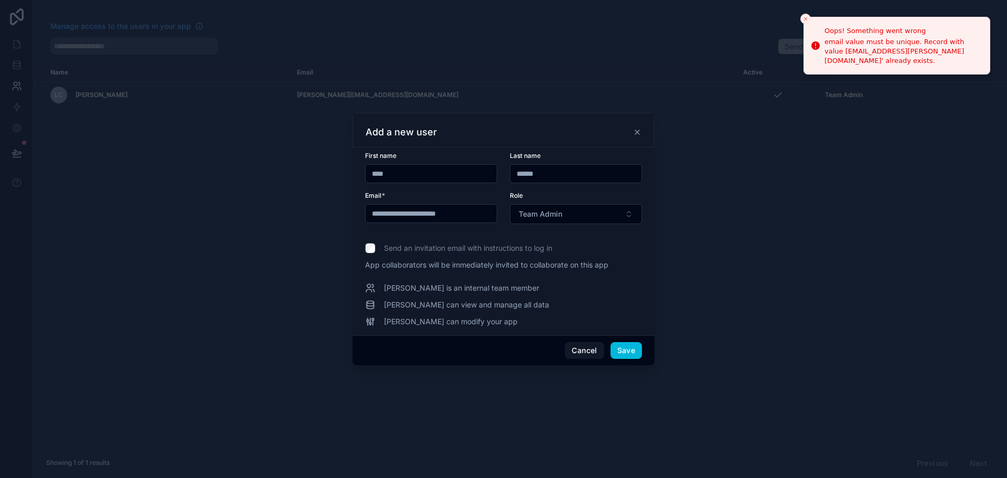
drag, startPoint x: 434, startPoint y: 211, endPoint x: 399, endPoint y: 220, distance: 36.3
click at [434, 212] on input "**********" at bounding box center [431, 213] width 131 height 15
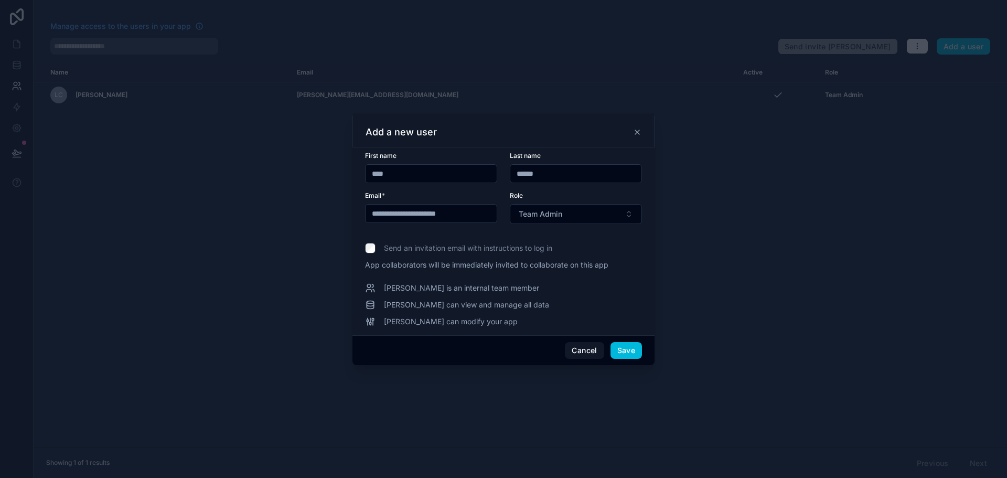
drag, startPoint x: 391, startPoint y: 213, endPoint x: 383, endPoint y: 212, distance: 8.0
click at [378, 212] on input "**********" at bounding box center [431, 213] width 131 height 15
click at [409, 210] on input "**********" at bounding box center [431, 213] width 131 height 15
click at [388, 210] on input "**********" at bounding box center [431, 213] width 131 height 15
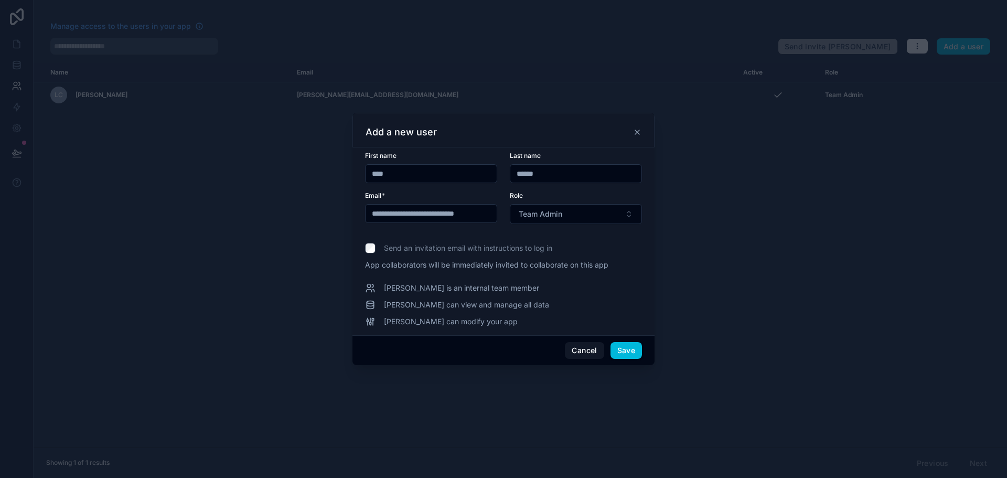
drag, startPoint x: 420, startPoint y: 212, endPoint x: 520, endPoint y: 209, distance: 99.7
click at [520, 209] on form "**********" at bounding box center [503, 194] width 277 height 85
type input "**********"
click at [636, 353] on button "Save" at bounding box center [625, 350] width 31 height 17
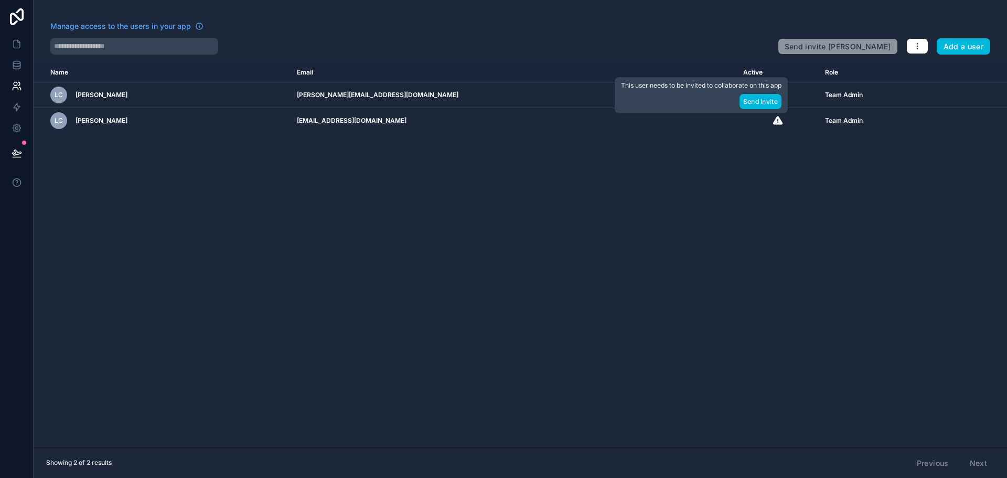
click at [452, 118] on td "[EMAIL_ADDRESS][DOMAIN_NAME]" at bounding box center [514, 121] width 446 height 26
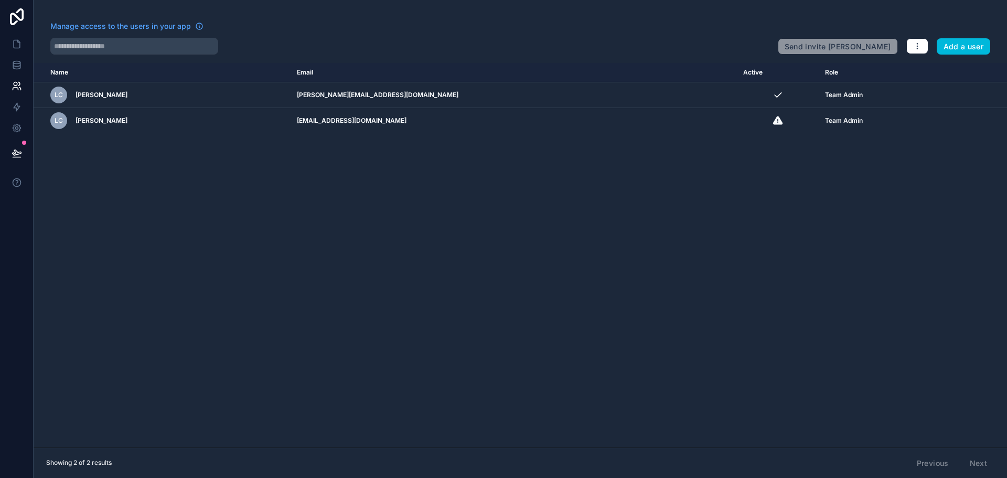
click at [395, 189] on div "Name Email Active Role [DOMAIN_NAME] LC [PERSON_NAME] [PERSON_NAME][EMAIL_ADDRE…" at bounding box center [520, 255] width 973 height 384
click at [20, 48] on icon at bounding box center [17, 44] width 10 height 10
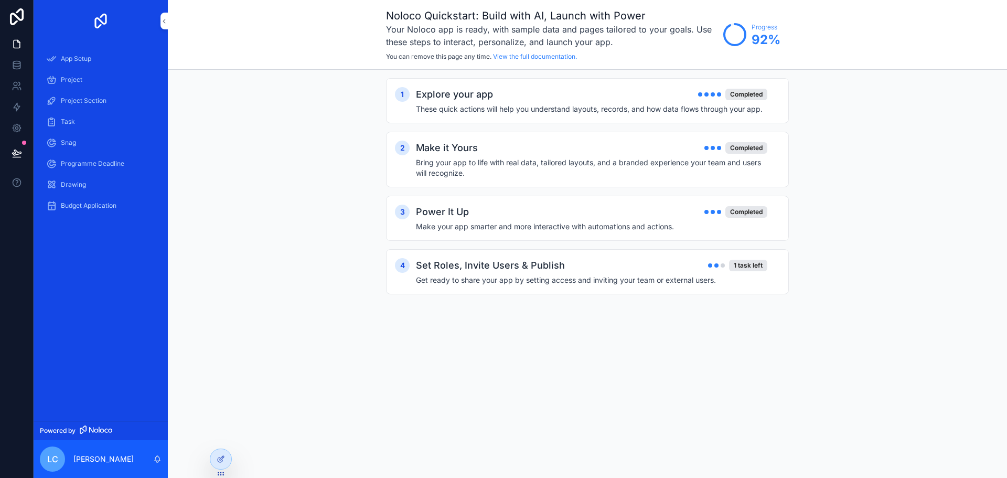
click at [614, 273] on div "Set Roles, Invite Users & Publish 1 task left Get ready to share your app by se…" at bounding box center [598, 271] width 364 height 27
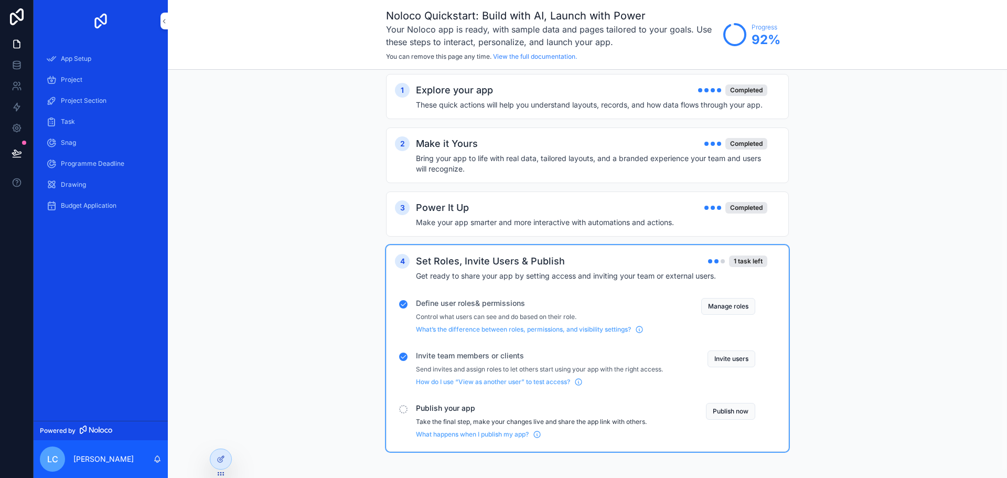
scroll to position [7, 0]
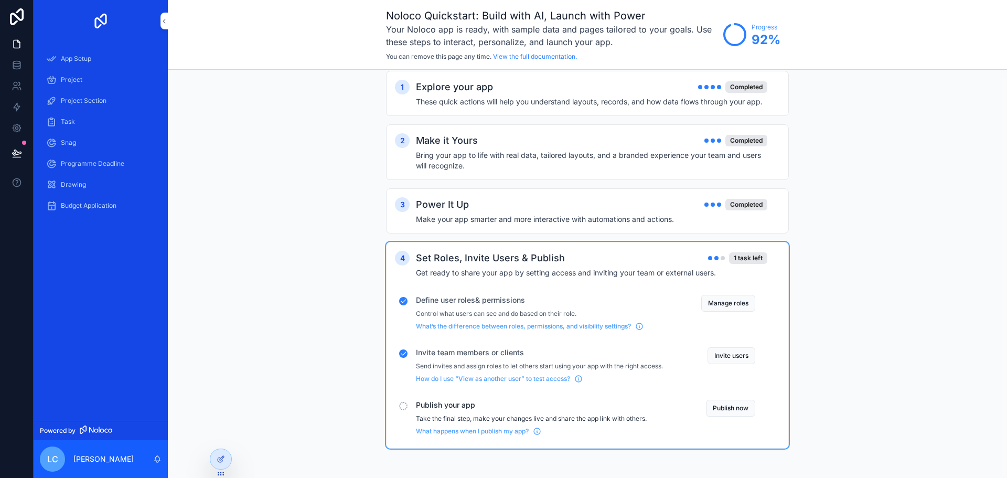
click at [720, 414] on button "Publish now" at bounding box center [730, 408] width 49 height 17
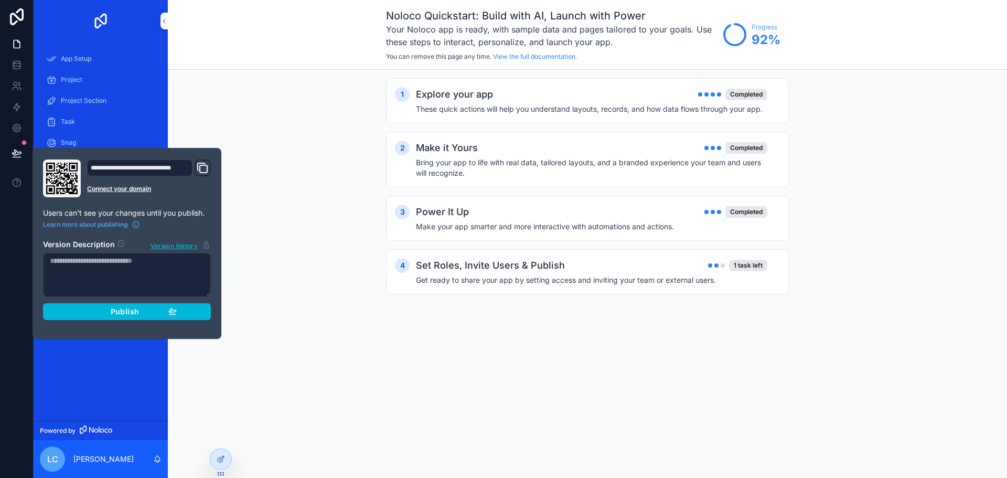
click at [101, 307] on div "Publish" at bounding box center [127, 311] width 100 height 9
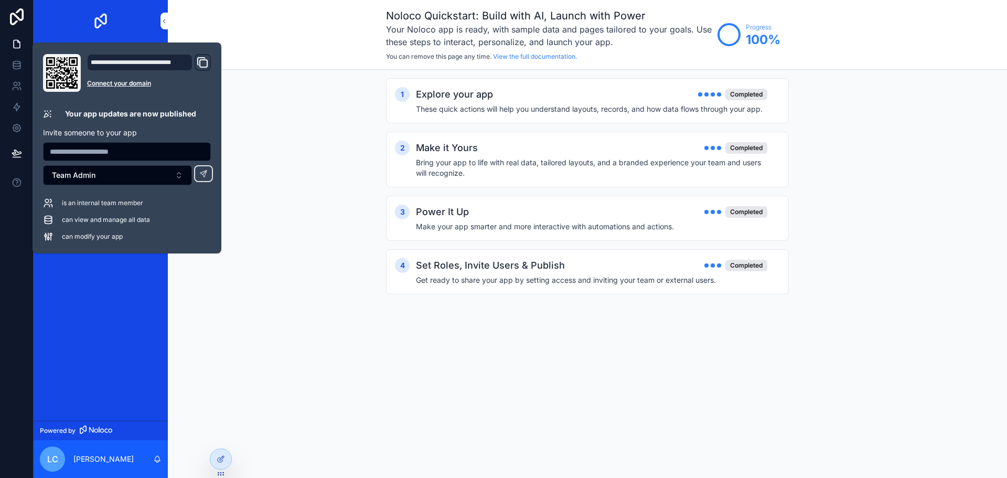
click at [366, 156] on div "1 Explore your app Completed These quick actions will help you understand layou…" at bounding box center [587, 197] width 839 height 254
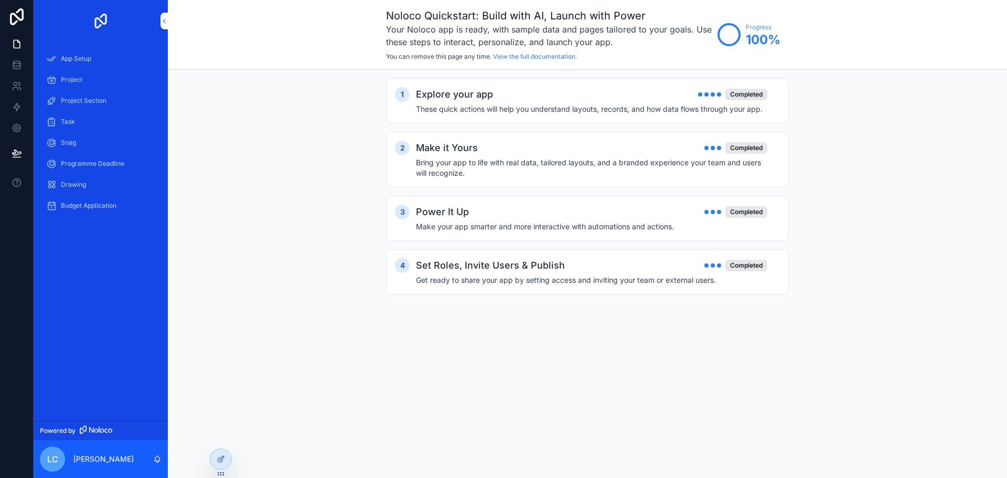
click at [58, 59] on div "App Setup" at bounding box center [100, 58] width 109 height 17
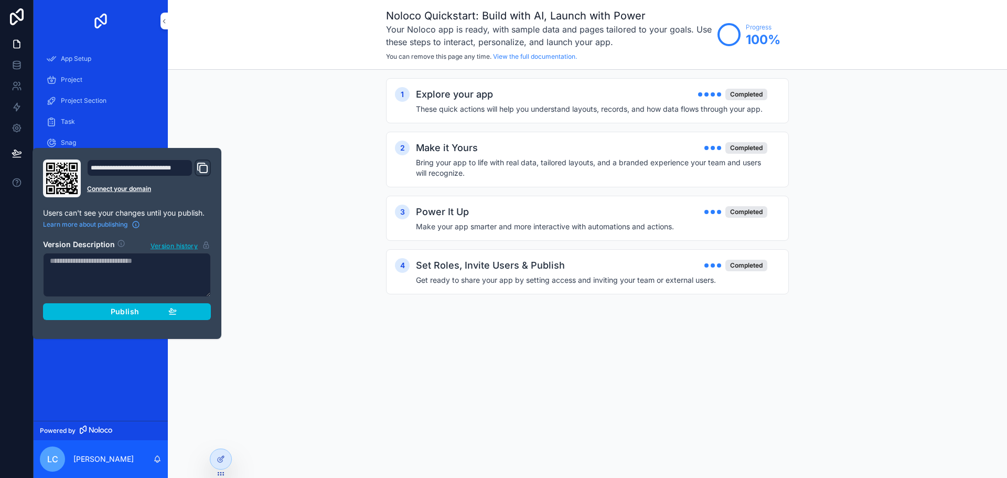
click at [234, 256] on div "1 Explore your app Completed These quick actions will help you understand layou…" at bounding box center [587, 197] width 839 height 254
